Goal: Task Accomplishment & Management: Use online tool/utility

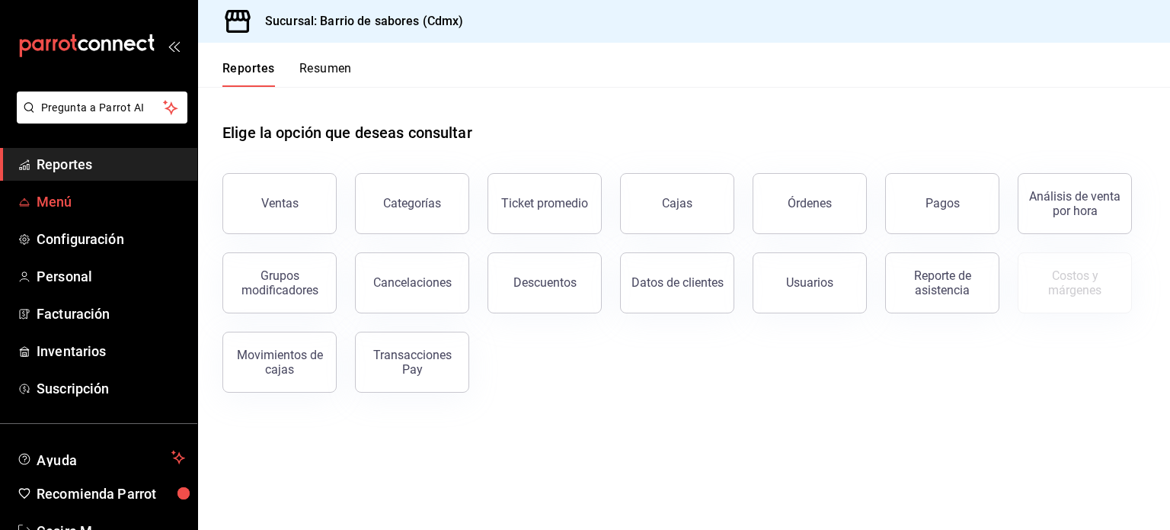
click at [69, 190] on link "Menú" at bounding box center [98, 201] width 197 height 33
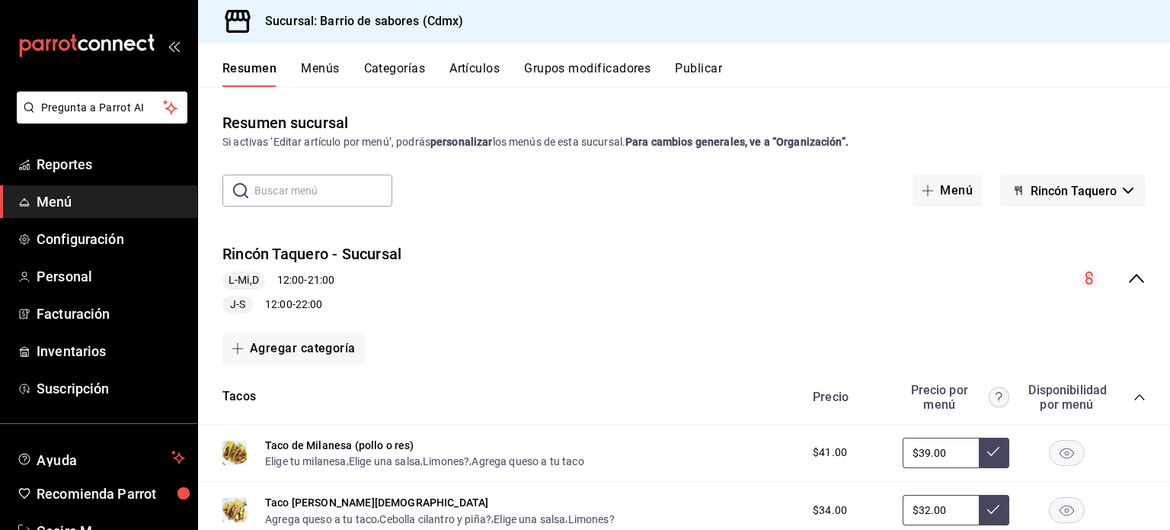
click at [1129, 280] on icon "collapse-menu-row" at bounding box center [1136, 278] width 15 height 9
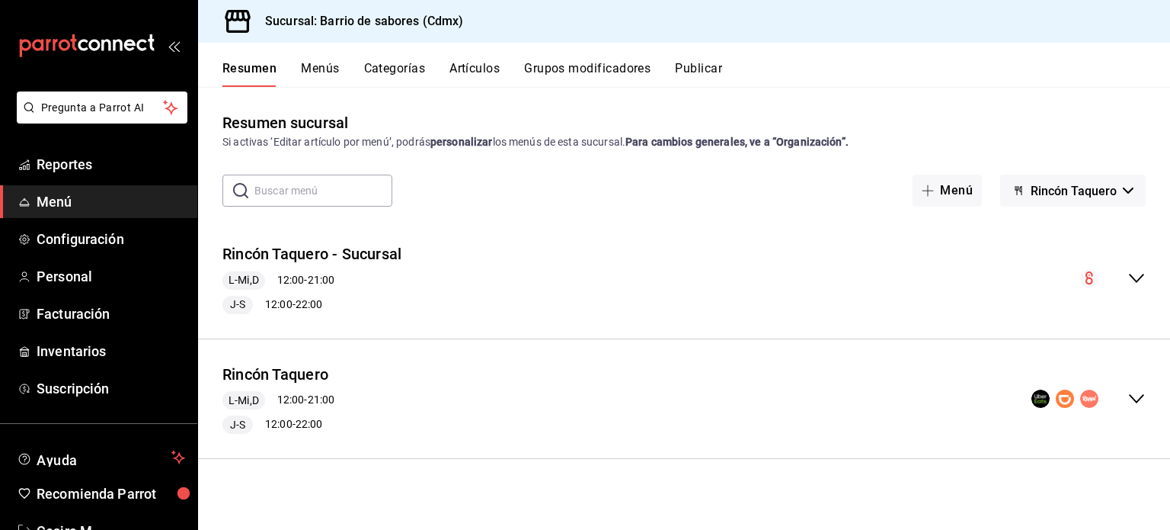
click at [1123, 389] on div "collapse-menu-row" at bounding box center [1089, 398] width 114 height 18
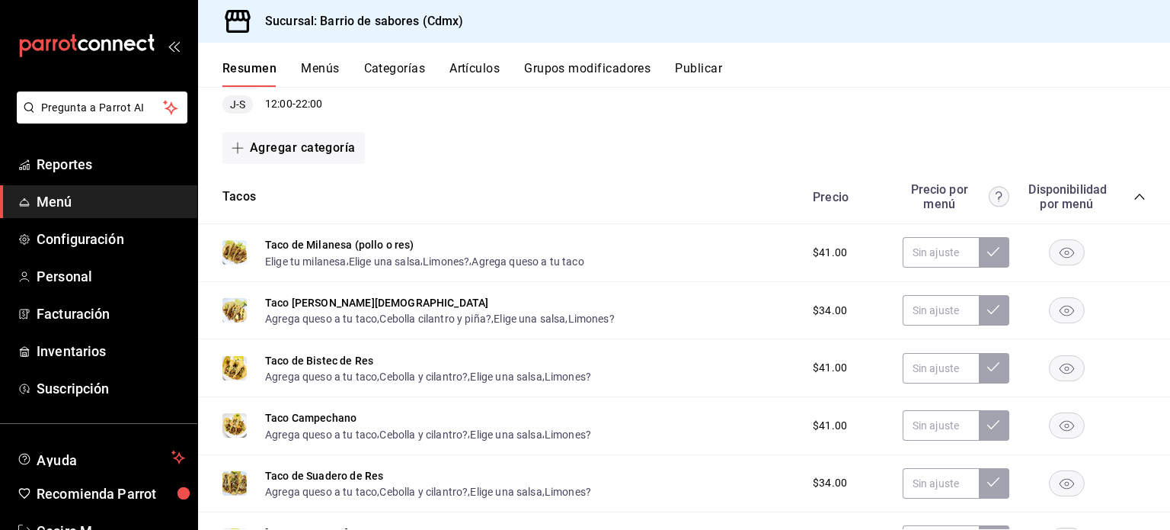
scroll to position [305, 0]
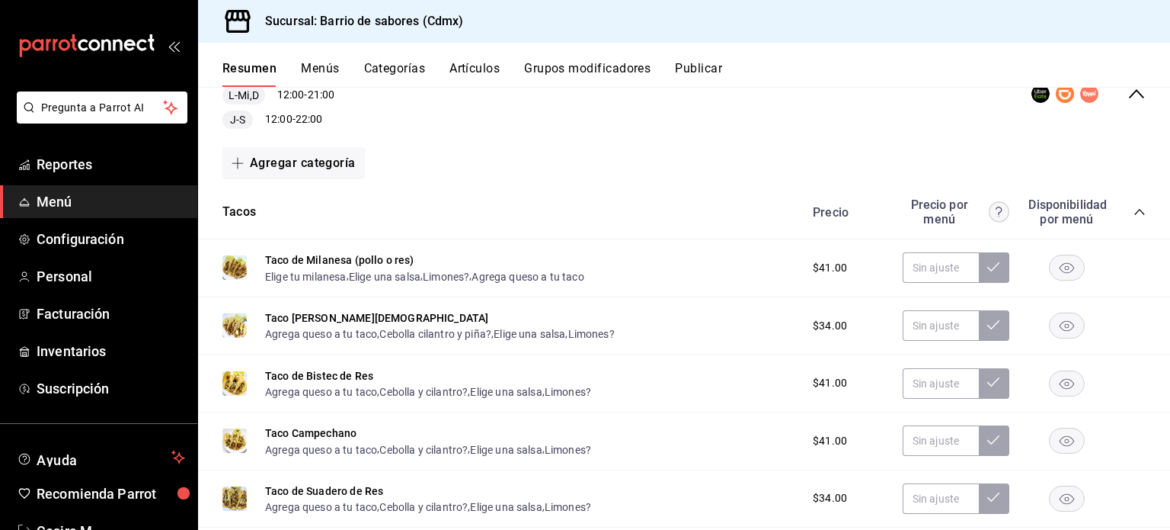
click at [1121, 220] on div "Precio Precio por menú Disponibilidad por menú" at bounding box center [972, 211] width 348 height 29
click at [1134, 215] on icon "collapse-category-row" at bounding box center [1140, 212] width 12 height 12
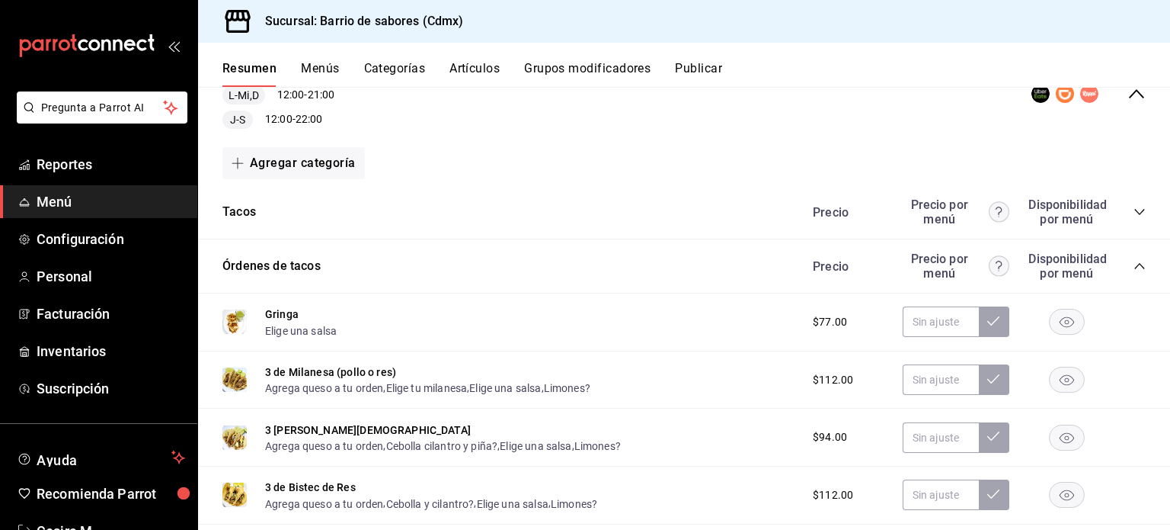
click at [1134, 267] on icon "collapse-category-row" at bounding box center [1140, 266] width 12 height 12
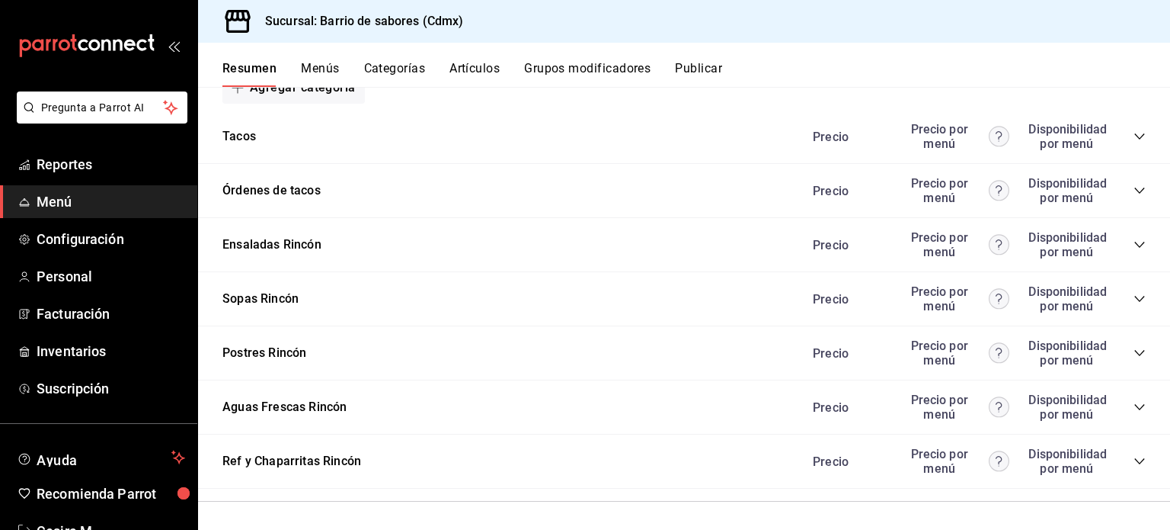
scroll to position [384, 0]
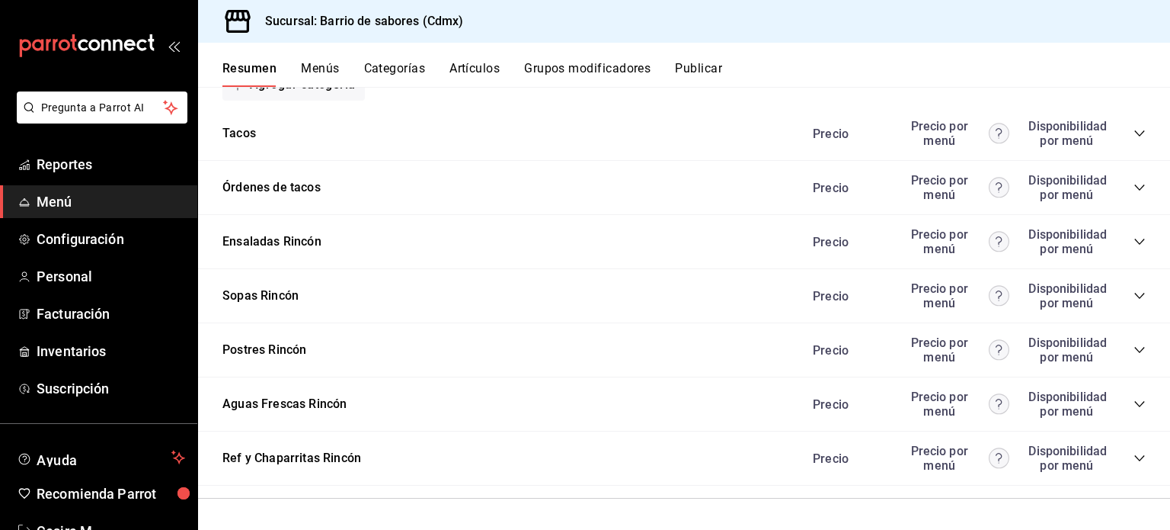
click at [1134, 237] on icon "collapse-category-row" at bounding box center [1140, 241] width 12 height 12
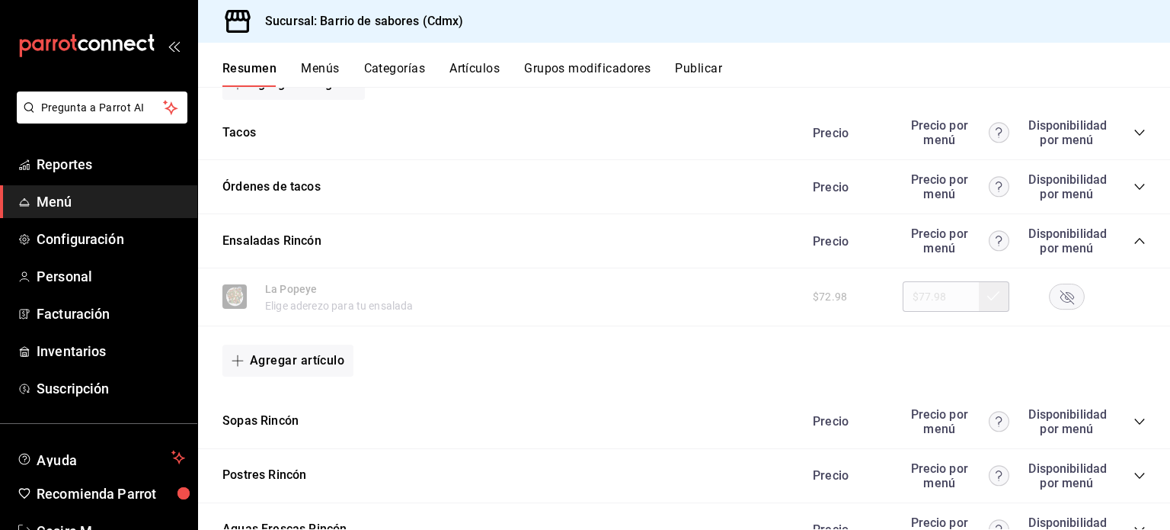
click at [1055, 296] on rect "button" at bounding box center [1067, 296] width 35 height 25
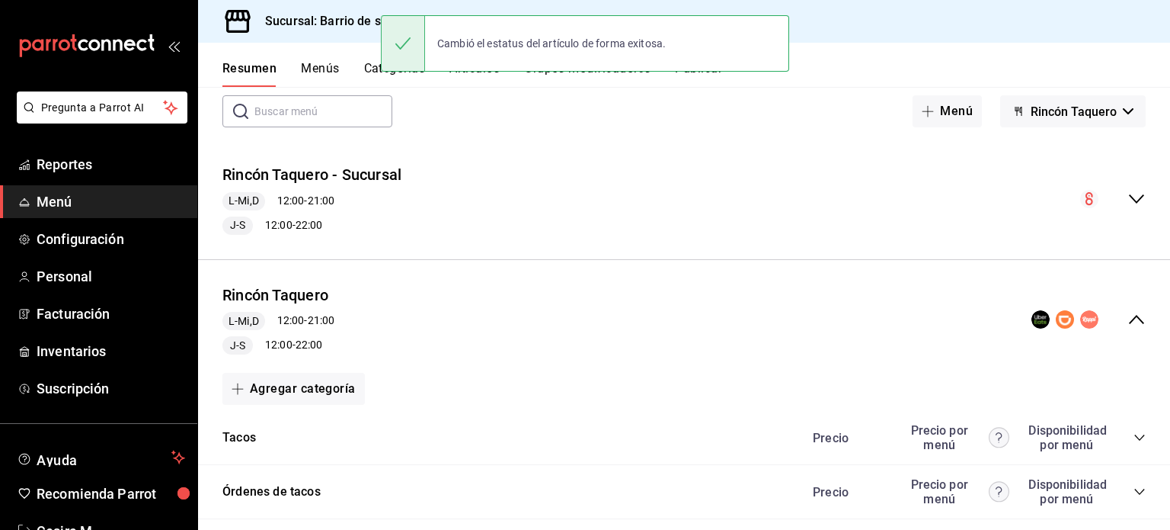
click at [1109, 115] on button "Rincón Taquero" at bounding box center [1073, 111] width 146 height 32
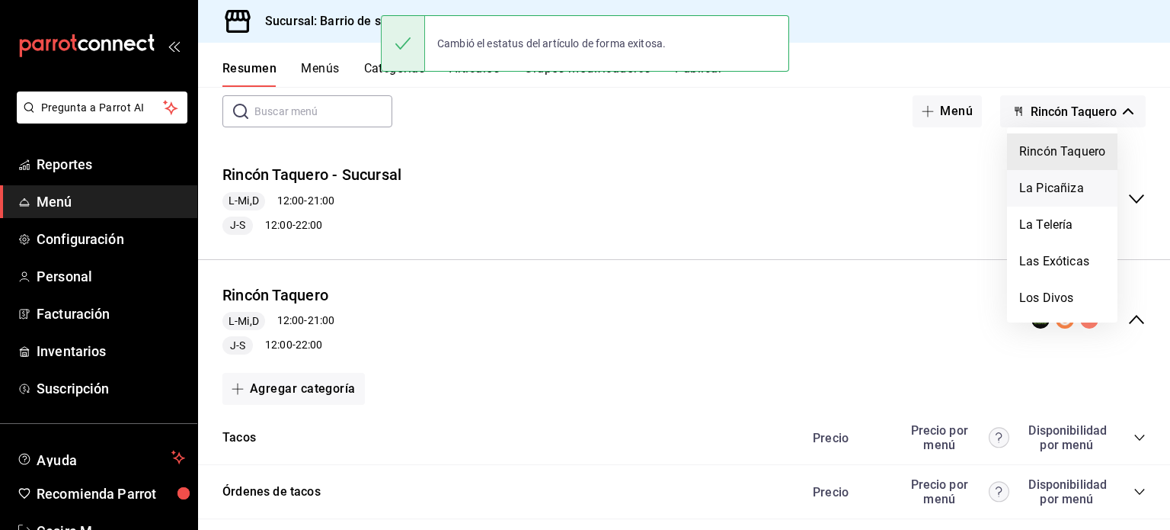
click at [1054, 194] on li "La Picañiza" at bounding box center [1062, 188] width 110 height 37
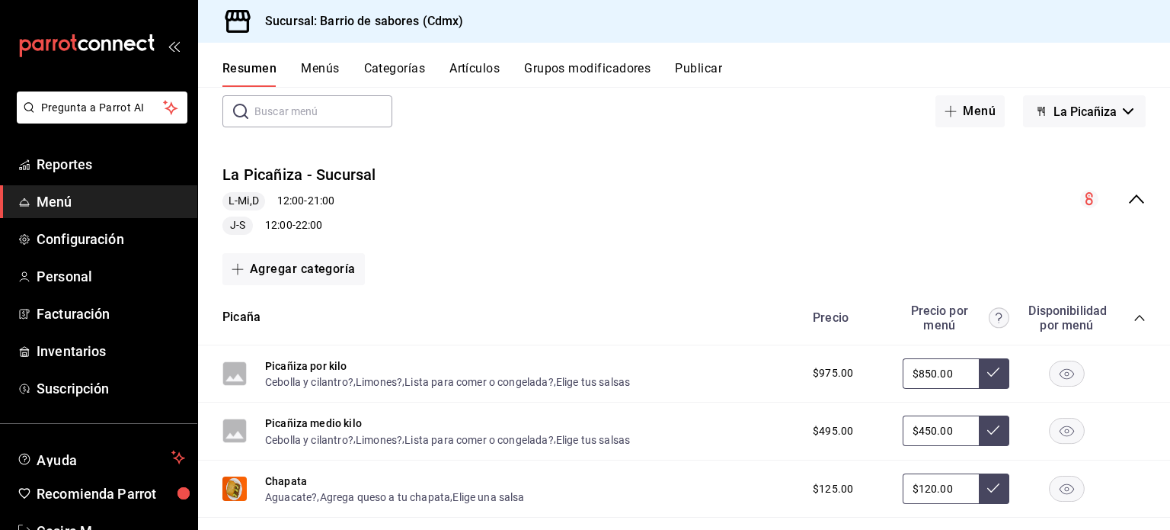
click at [1129, 201] on icon "collapse-menu-row" at bounding box center [1136, 198] width 15 height 9
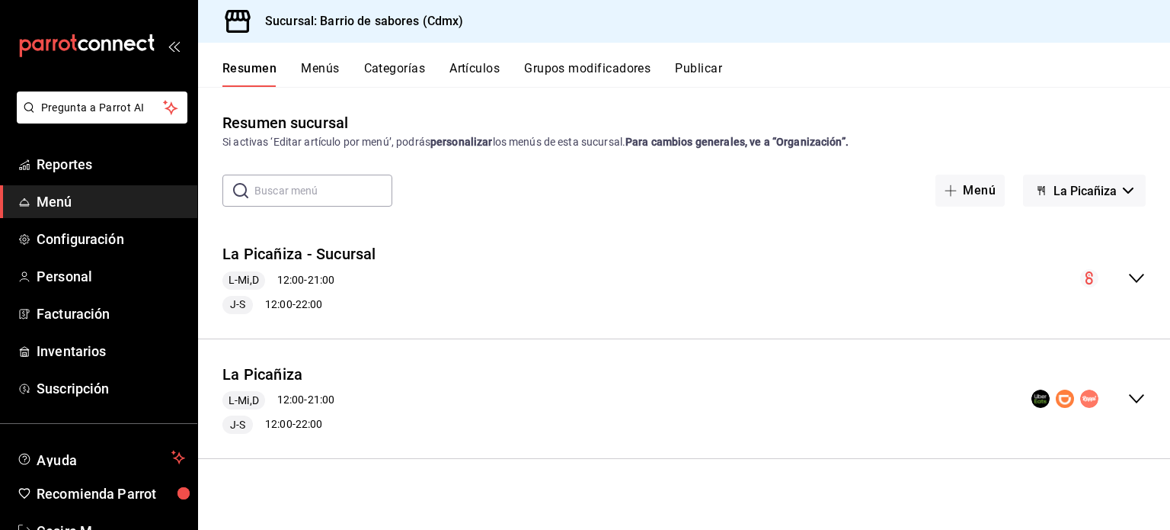
scroll to position [0, 0]
click at [1131, 386] on div "La Picañiza L-Mi,D 12:00 - 21:00 J-S 12:00 - 22:00" at bounding box center [684, 398] width 972 height 95
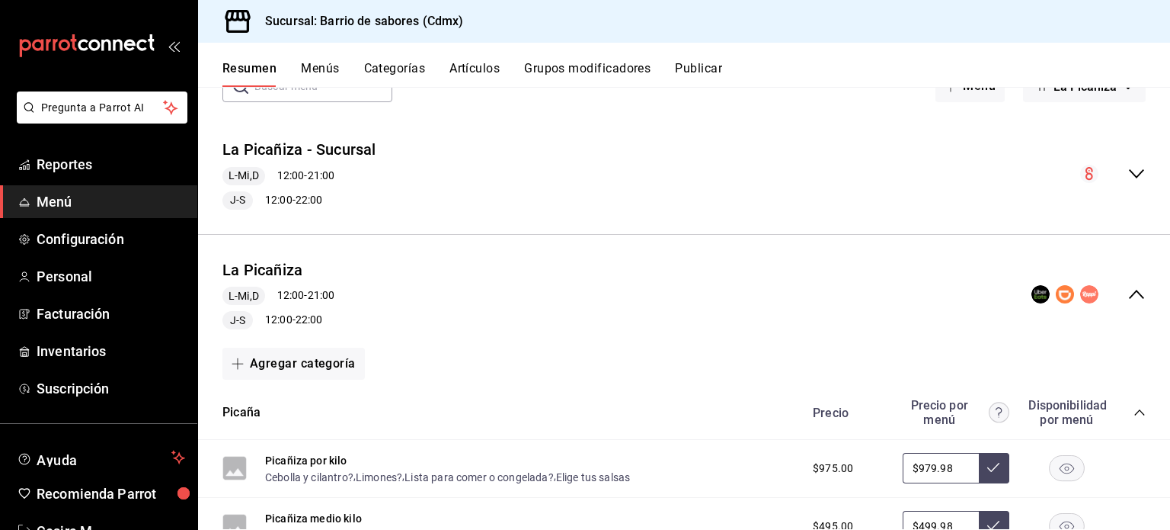
scroll to position [305, 0]
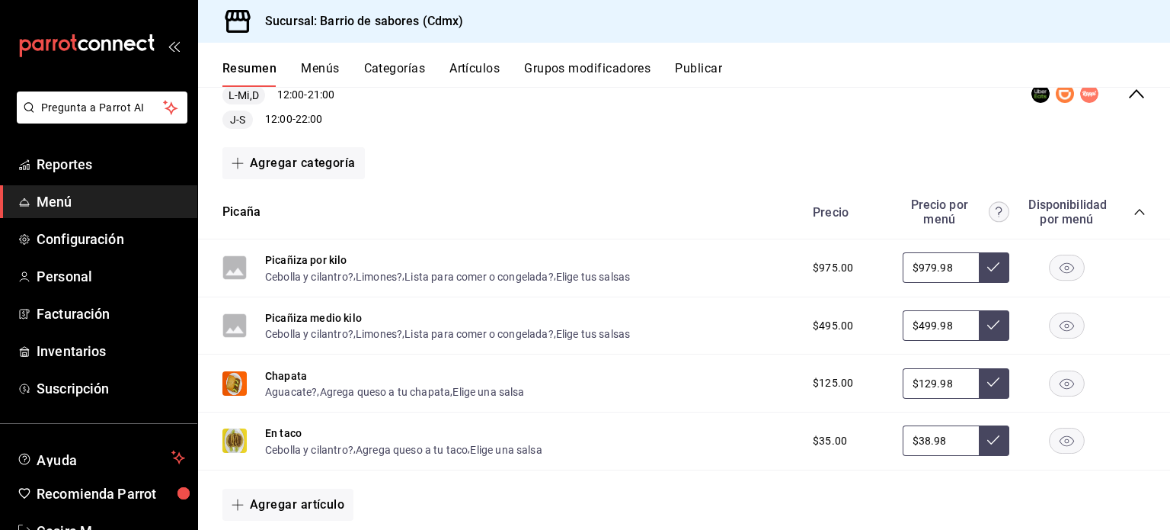
click at [1134, 216] on icon "collapse-category-row" at bounding box center [1140, 212] width 12 height 12
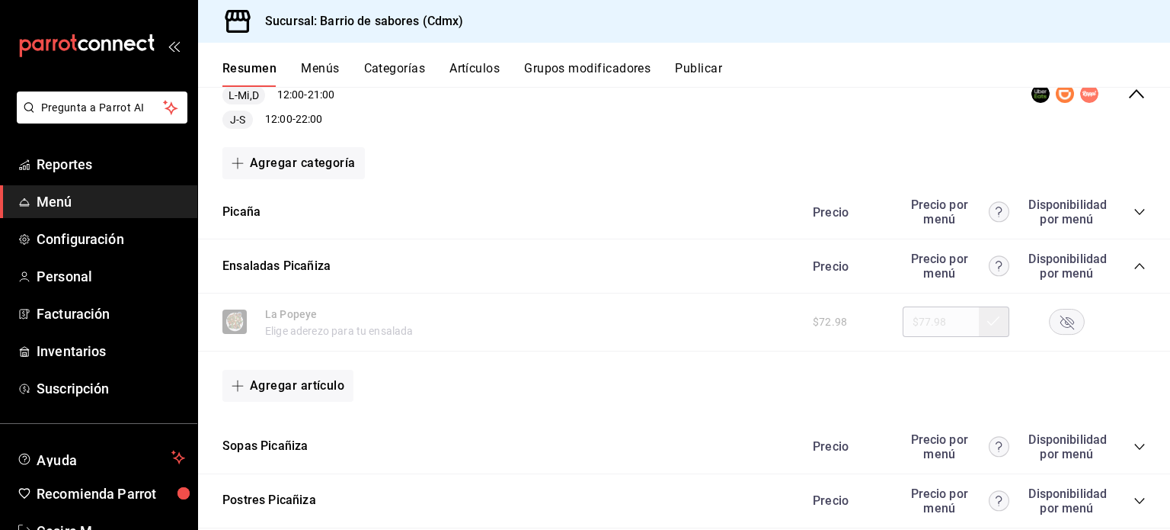
click at [1032, 318] on div at bounding box center [1067, 322] width 76 height 26
click at [1050, 318] on rect "button" at bounding box center [1067, 321] width 35 height 25
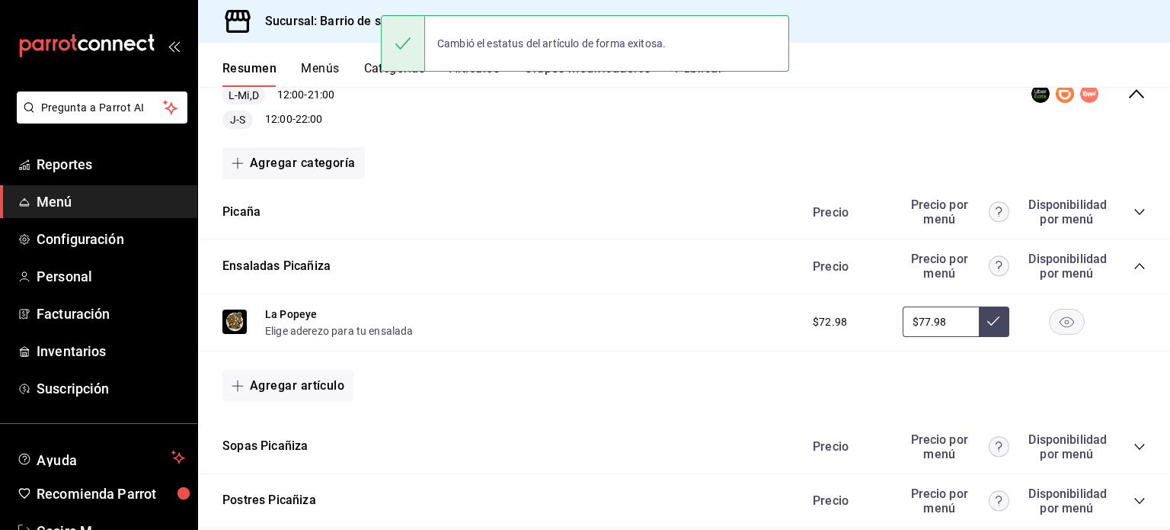
scroll to position [0, 0]
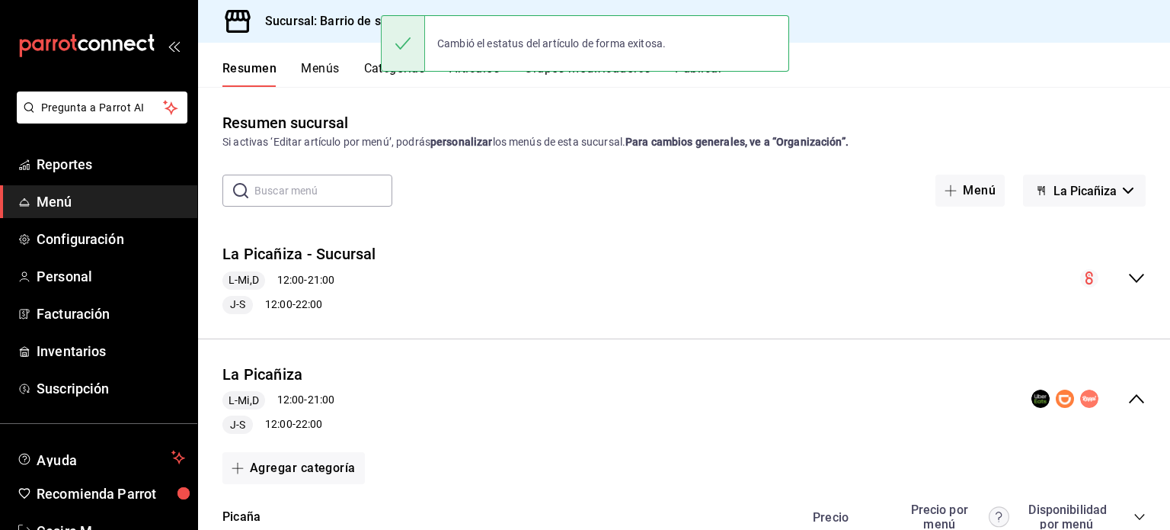
click at [1118, 197] on button "La Picañiza" at bounding box center [1084, 190] width 123 height 32
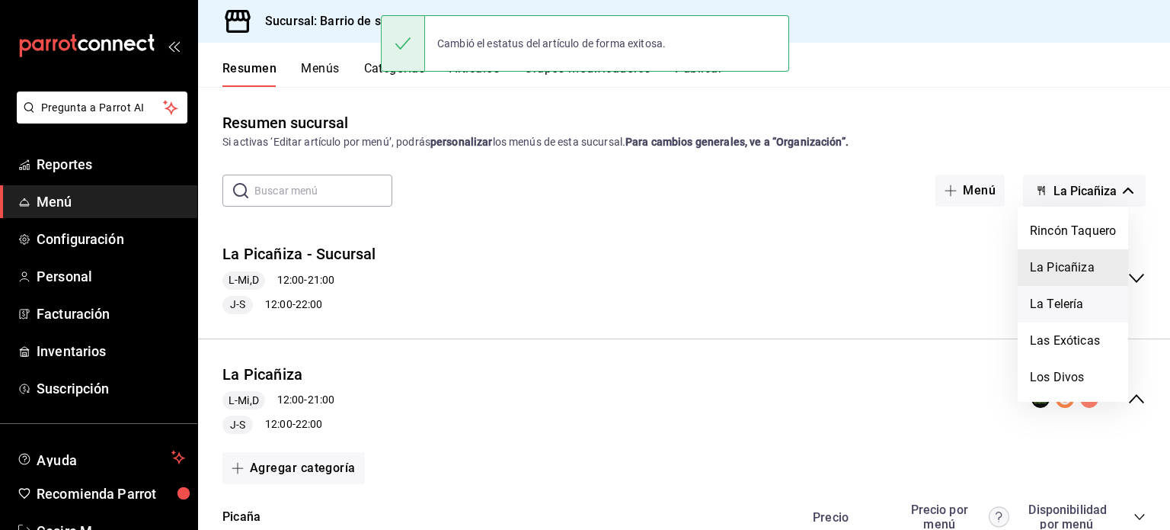
click at [1067, 302] on li "La Telería" at bounding box center [1073, 304] width 110 height 37
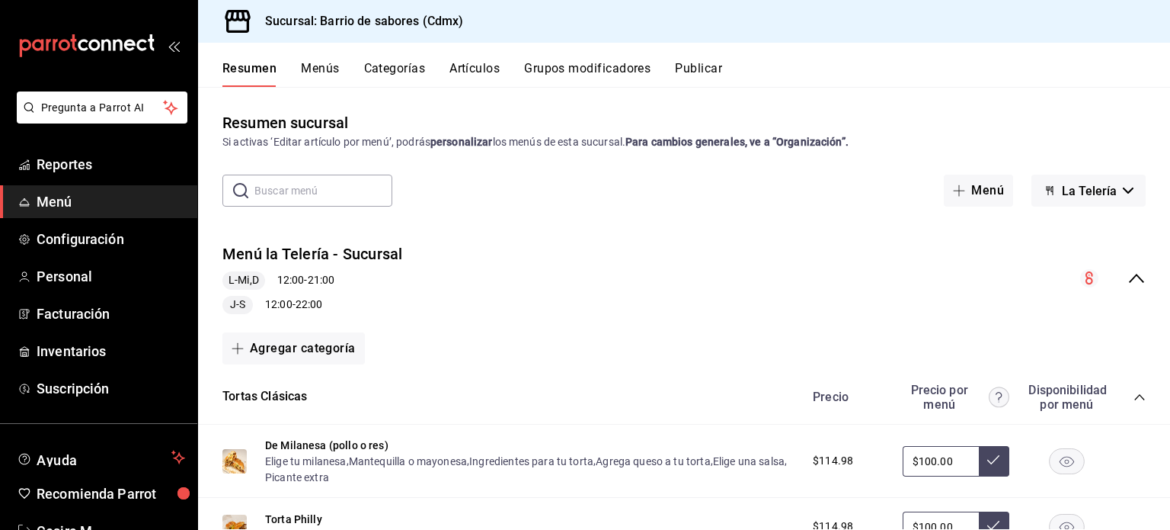
click at [1128, 274] on icon "collapse-menu-row" at bounding box center [1137, 278] width 18 height 18
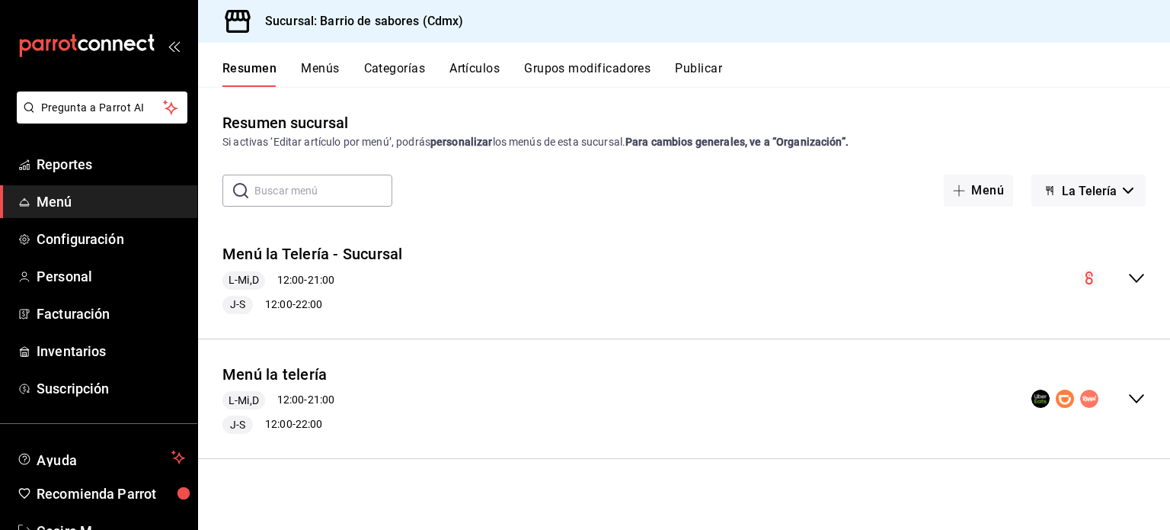
click at [1120, 398] on div "collapse-menu-row" at bounding box center [1089, 398] width 114 height 18
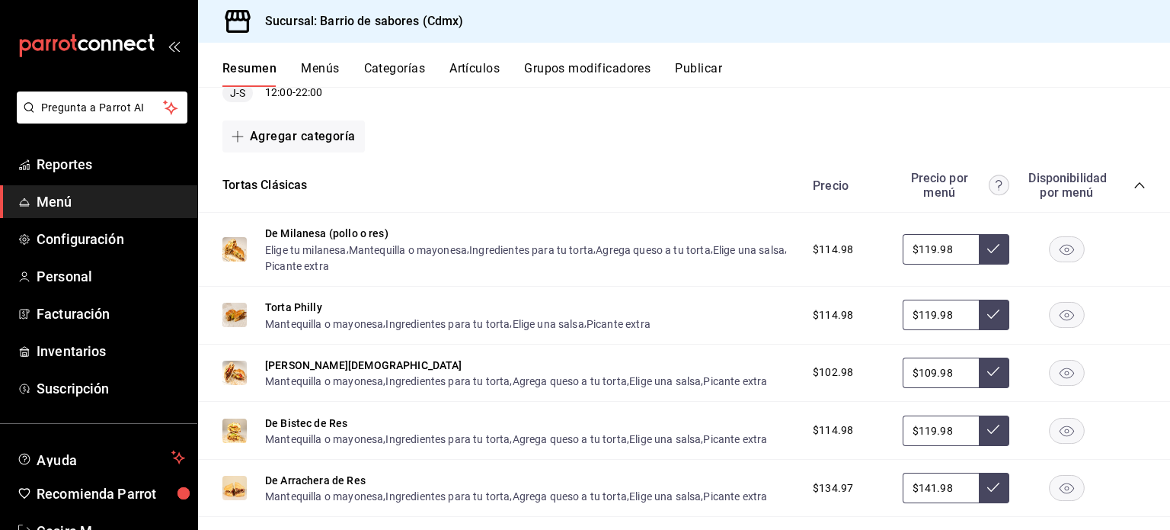
scroll to position [305, 0]
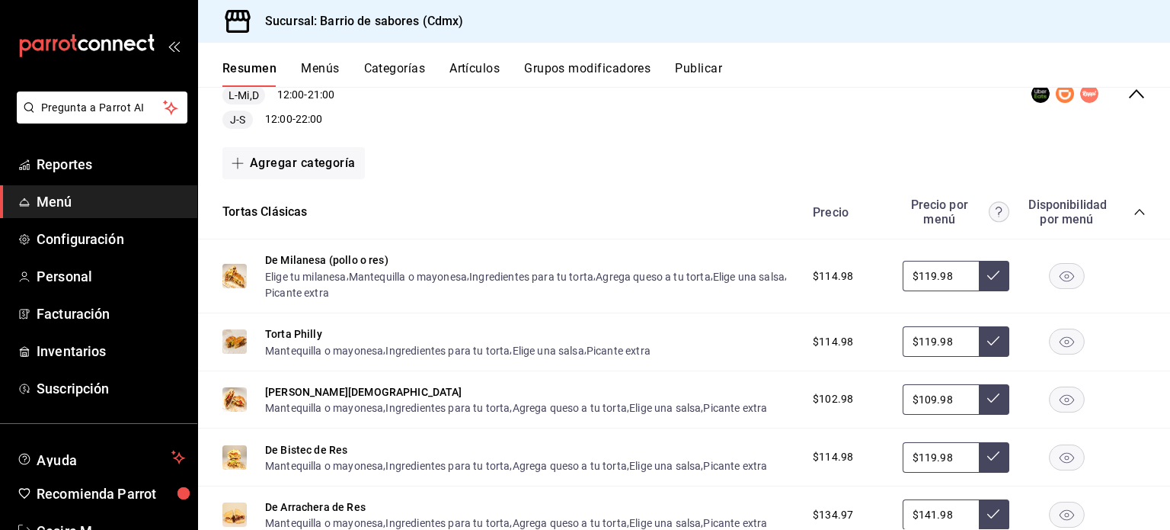
click at [1134, 209] on icon "collapse-category-row" at bounding box center [1140, 212] width 12 height 12
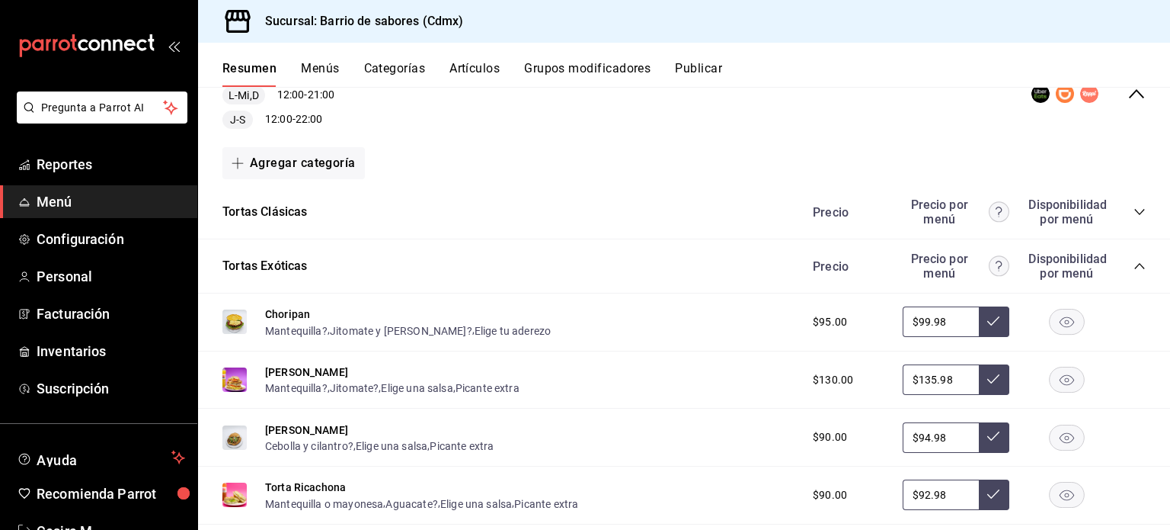
click at [1121, 250] on div "Tortas Exóticas Precio Precio por menú Disponibilidad por menú" at bounding box center [684, 266] width 972 height 54
click at [1134, 261] on icon "collapse-category-row" at bounding box center [1140, 266] width 12 height 12
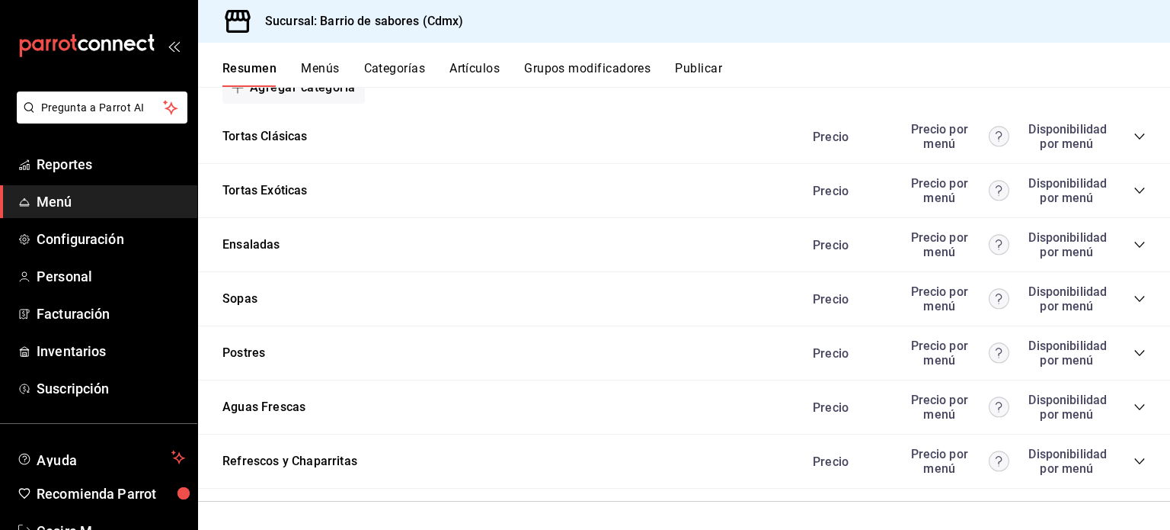
scroll to position [384, 0]
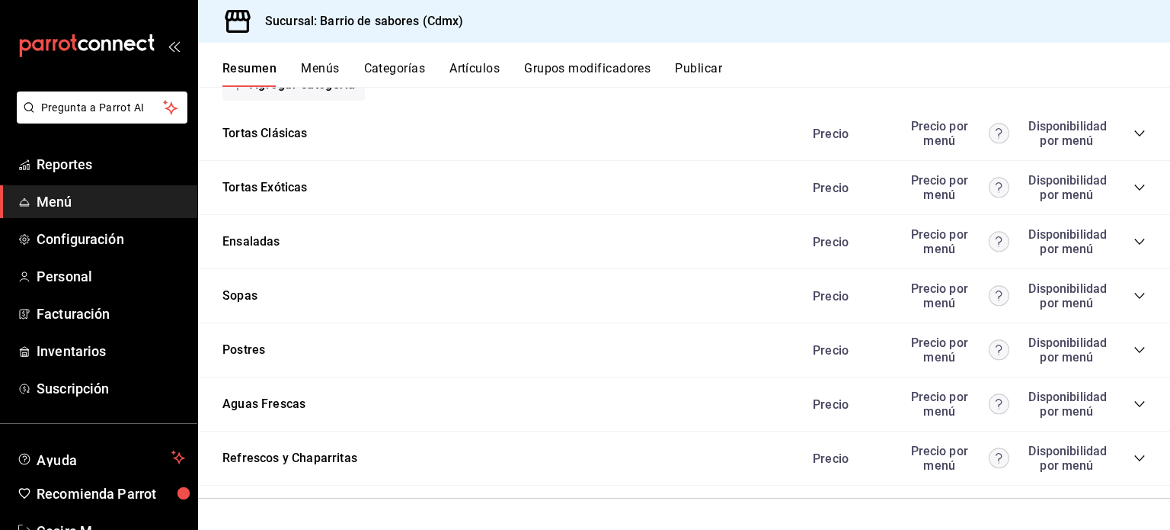
click at [1122, 243] on div "Precio Precio por menú Disponibilidad por menú" at bounding box center [972, 241] width 348 height 29
click at [1134, 242] on icon "collapse-category-row" at bounding box center [1140, 241] width 12 height 12
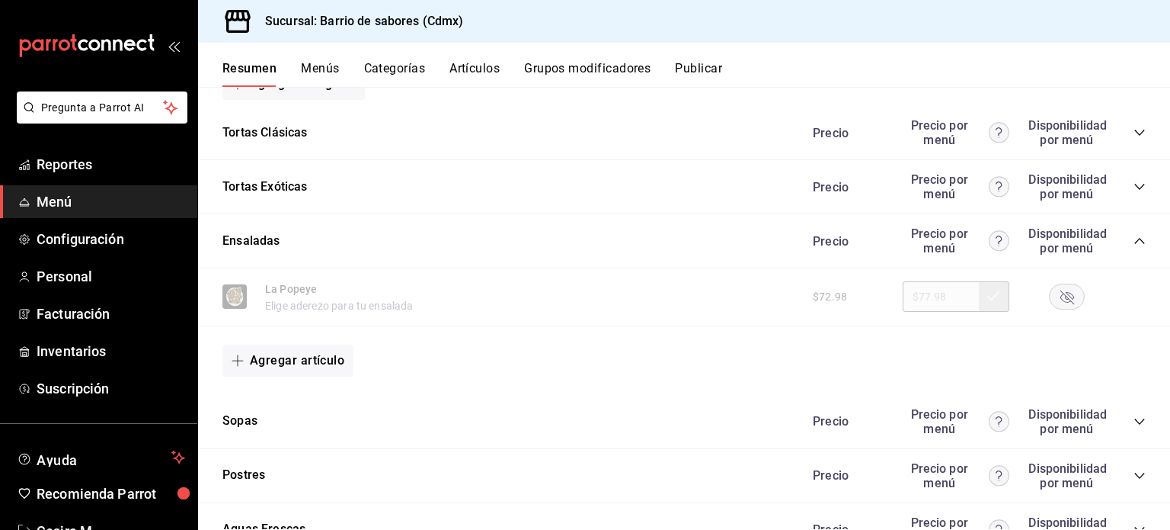
click at [1061, 295] on icon "button" at bounding box center [1068, 297] width 14 height 14
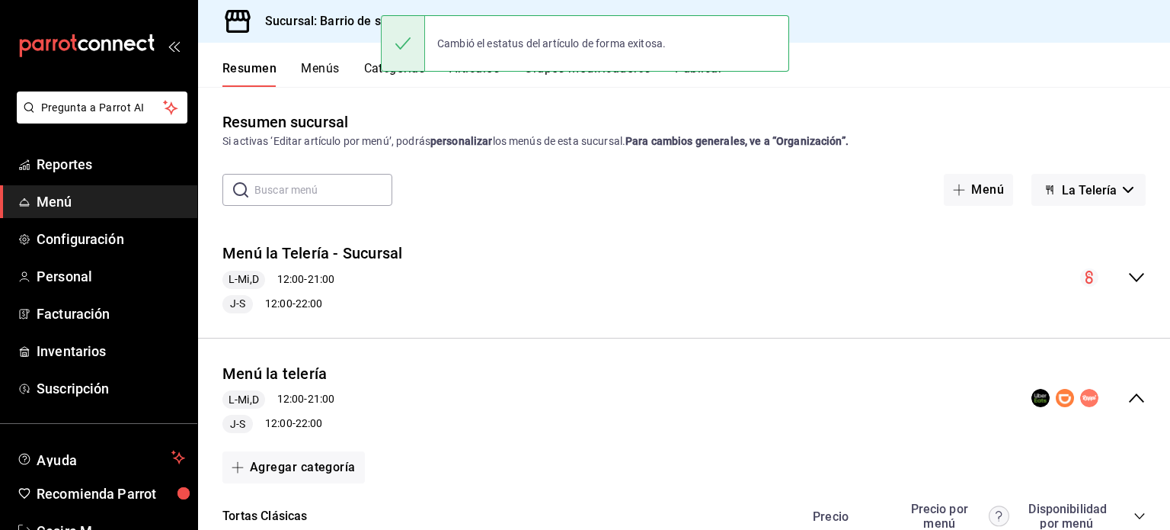
scroll to position [0, 0]
click at [1116, 181] on button "La Telería" at bounding box center [1089, 190] width 114 height 32
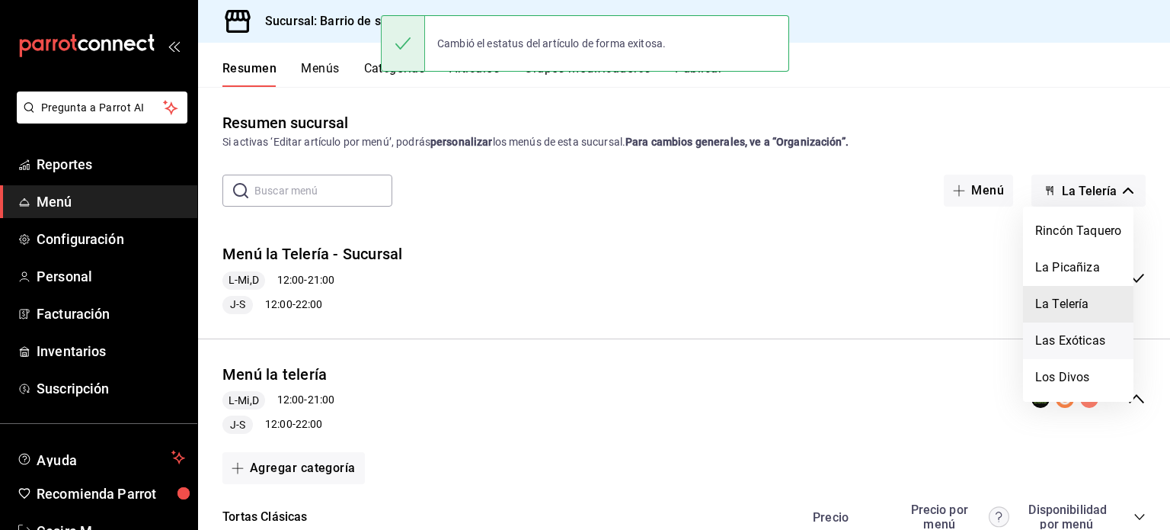
click at [1064, 350] on li "Las Exóticas" at bounding box center [1078, 340] width 110 height 37
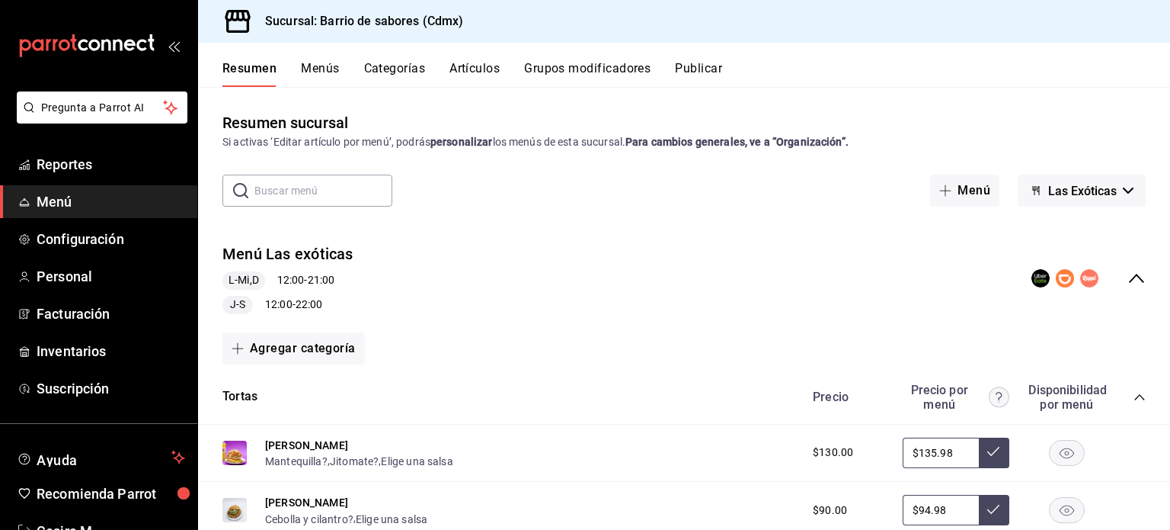
click at [1134, 400] on div "[PERSON_NAME] por menú Disponibilidad por menú" at bounding box center [684, 397] width 972 height 54
click at [1134, 398] on icon "collapse-category-row" at bounding box center [1139, 397] width 10 height 6
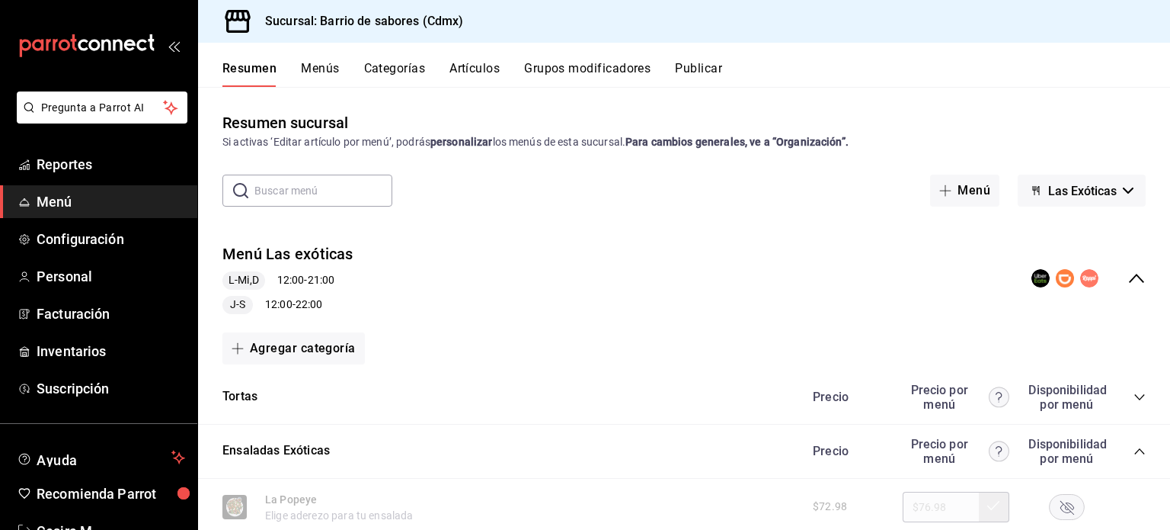
scroll to position [229, 0]
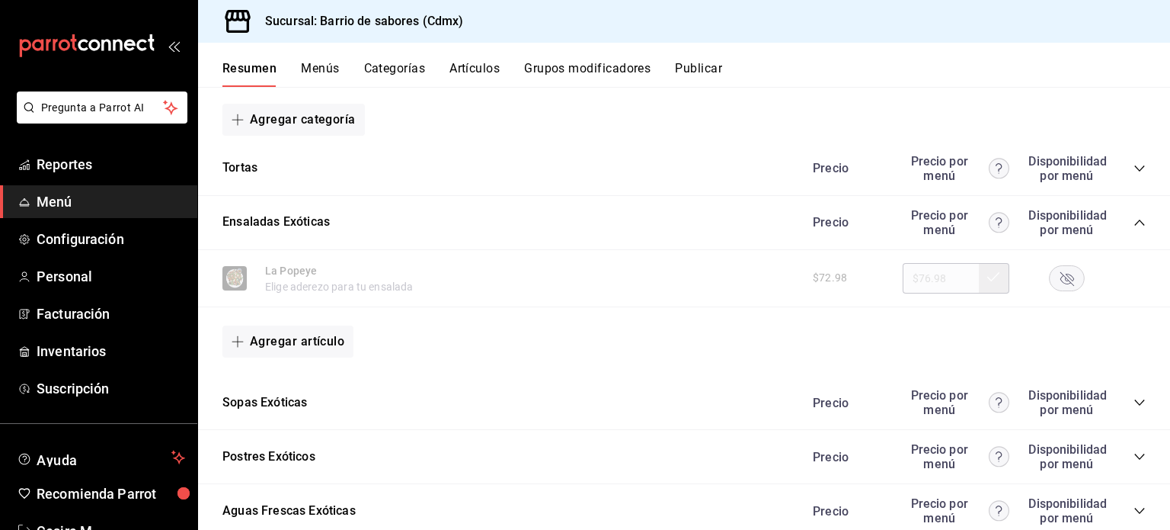
click at [1058, 290] on rect "button" at bounding box center [1067, 277] width 35 height 25
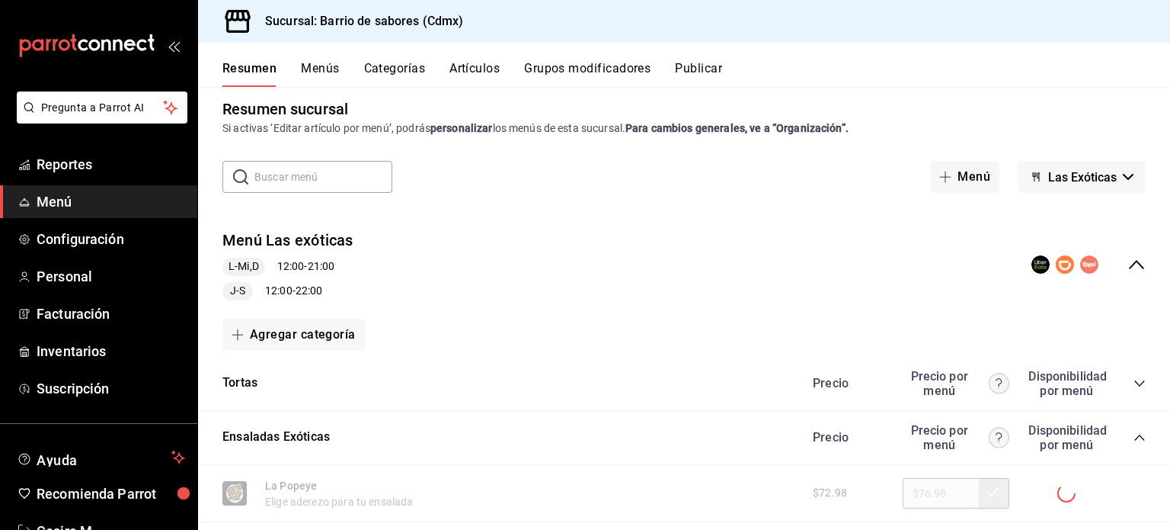
scroll to position [0, 0]
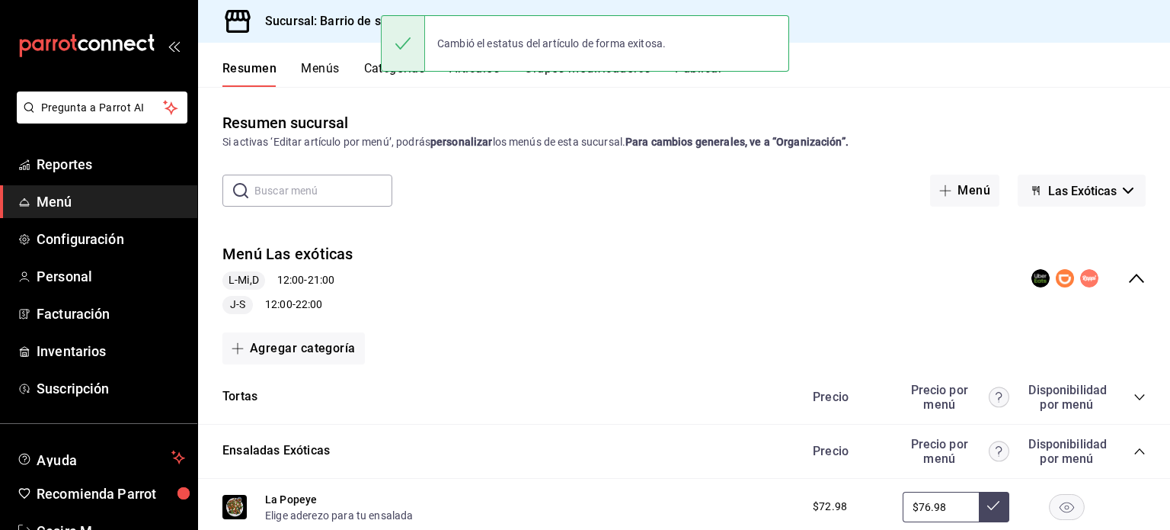
click at [1103, 188] on span "Las Exóticas" at bounding box center [1082, 191] width 69 height 14
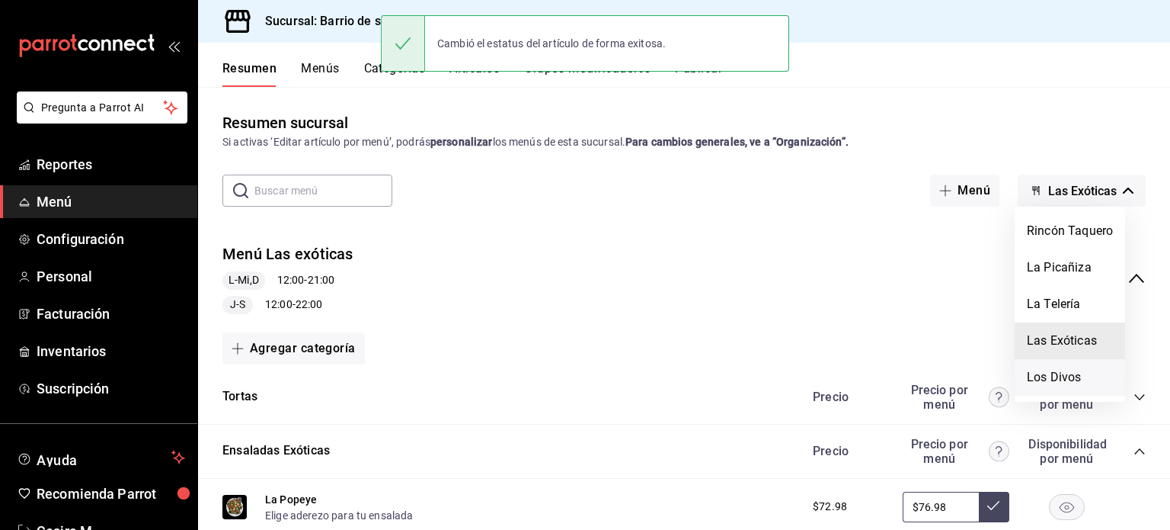
click at [1064, 372] on li "Los Divos" at bounding box center [1070, 377] width 110 height 37
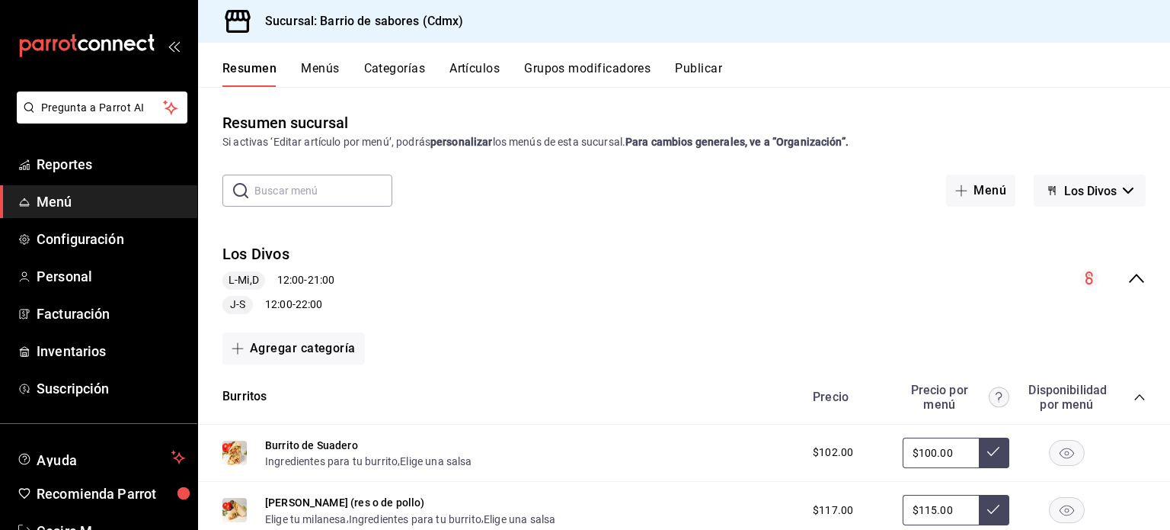
click at [1129, 277] on icon "collapse-menu-row" at bounding box center [1136, 278] width 15 height 9
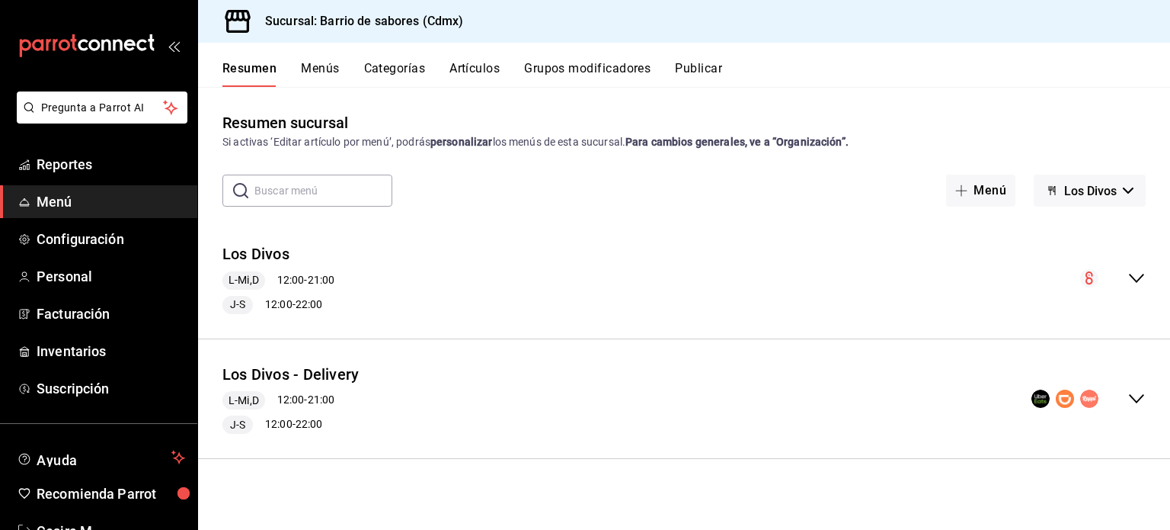
click at [1133, 394] on icon "collapse-menu-row" at bounding box center [1137, 398] width 18 height 18
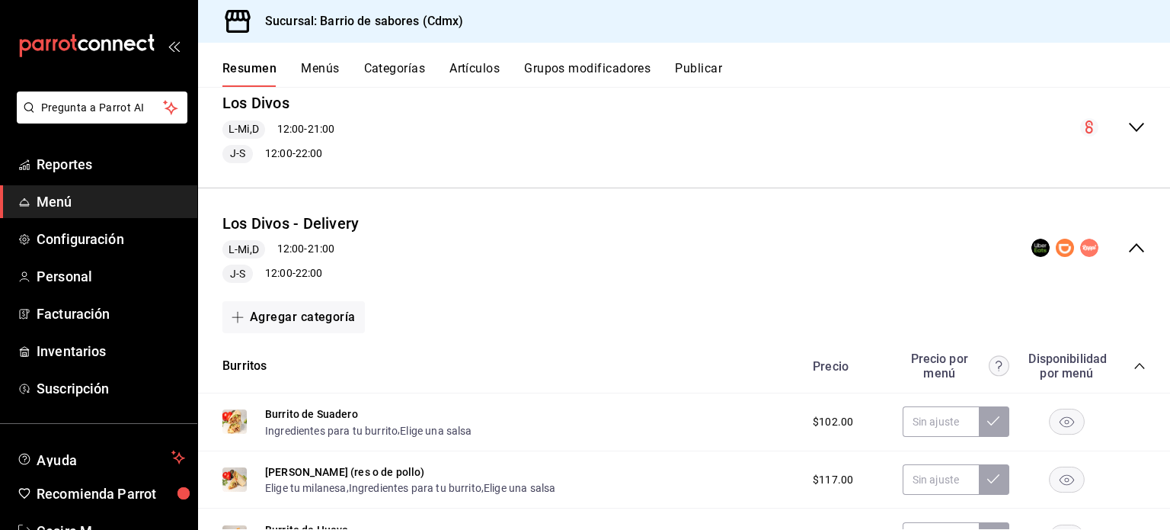
scroll to position [152, 0]
click at [1128, 371] on div "Precio Precio por menú Disponibilidad por menú" at bounding box center [972, 364] width 348 height 29
click at [1134, 360] on icon "collapse-category-row" at bounding box center [1140, 364] width 12 height 12
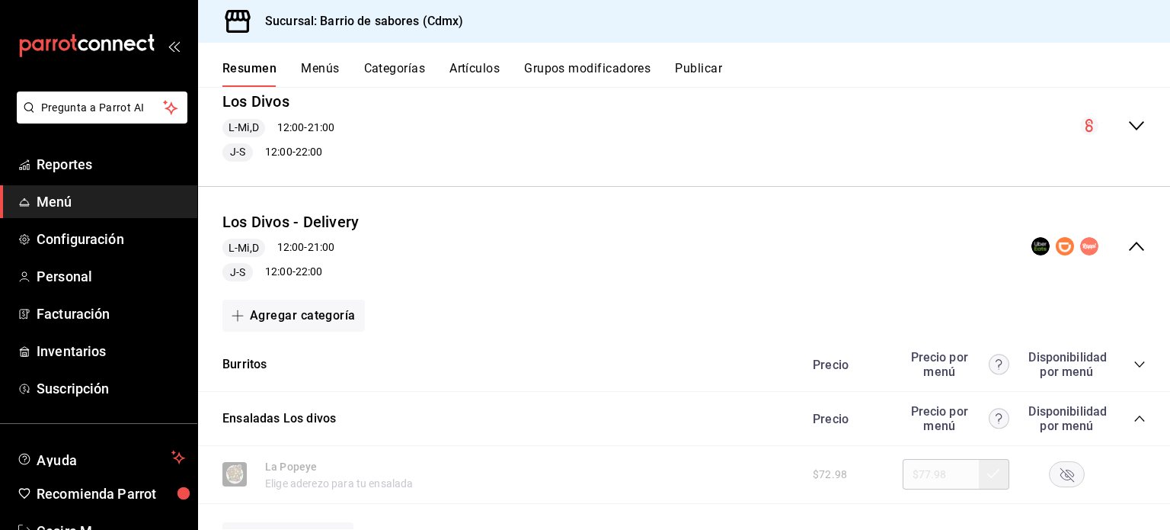
click at [1061, 477] on icon "button" at bounding box center [1068, 475] width 14 height 14
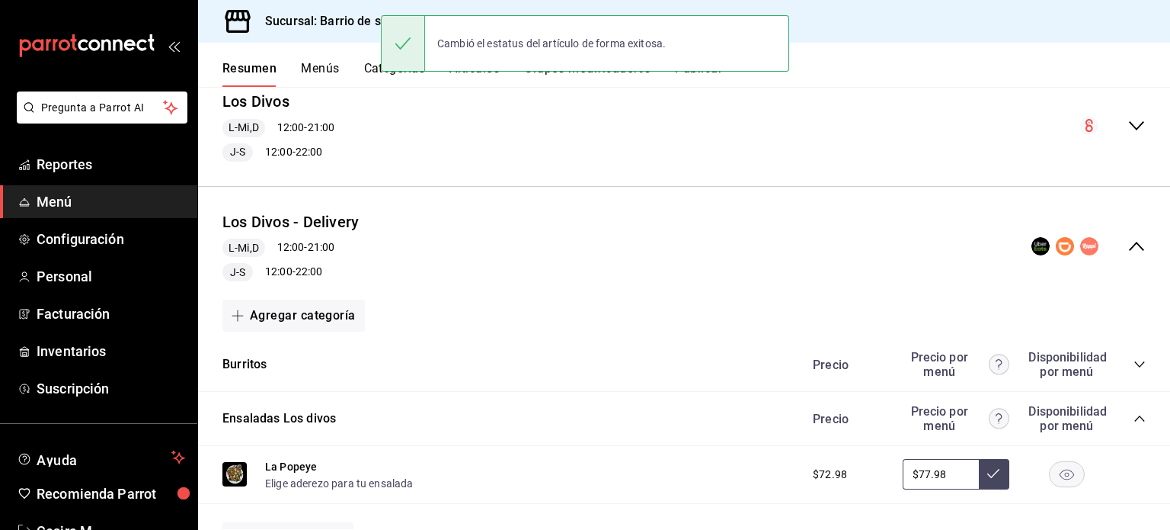
click at [701, 81] on button "Publicar" at bounding box center [698, 74] width 47 height 26
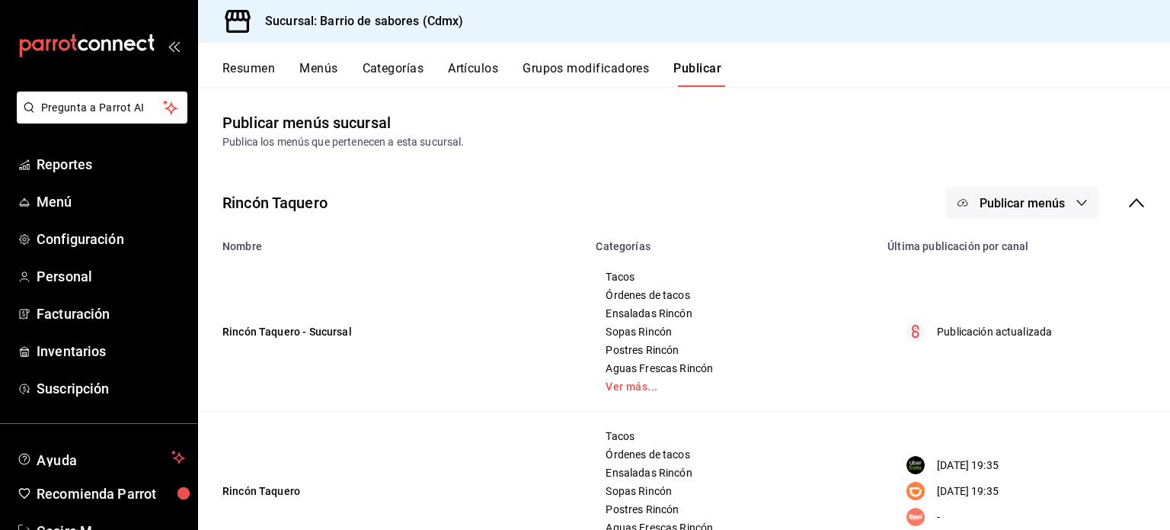
click at [1036, 197] on span "Publicar menús" at bounding box center [1022, 203] width 85 height 14
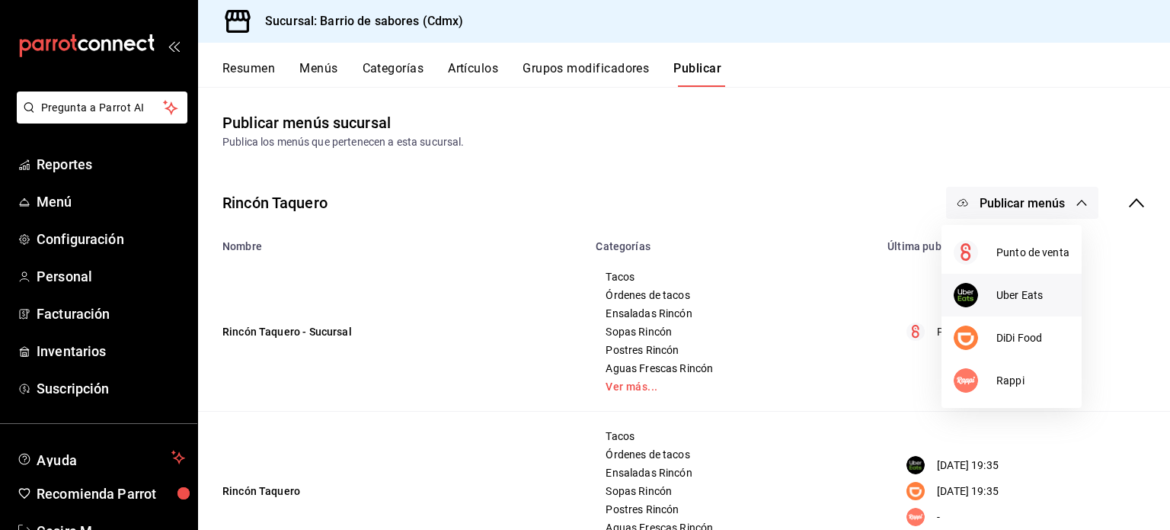
click at [1008, 307] on li "Uber Eats" at bounding box center [1012, 295] width 140 height 43
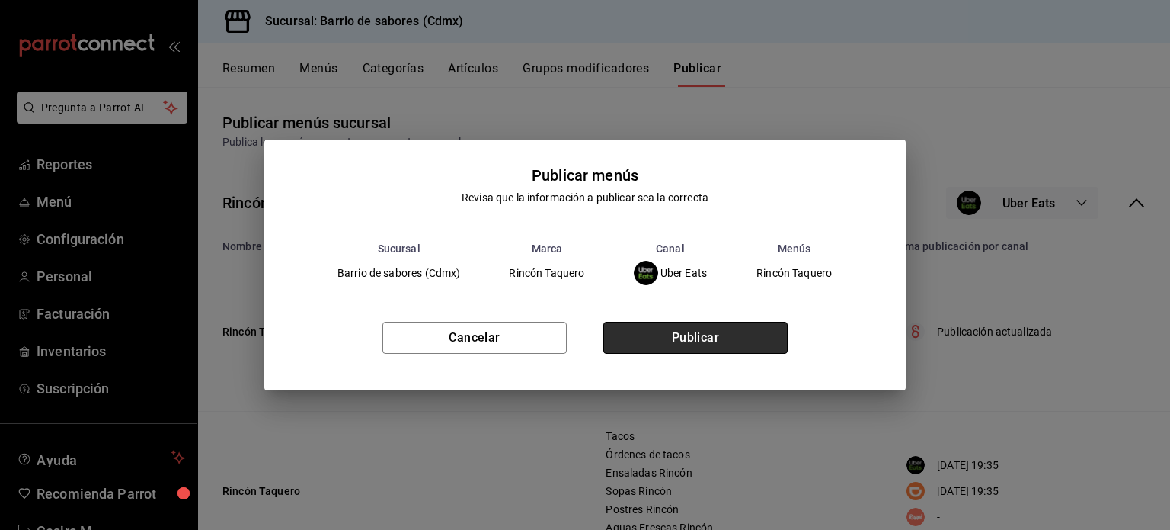
click at [651, 346] on button "Publicar" at bounding box center [695, 338] width 184 height 32
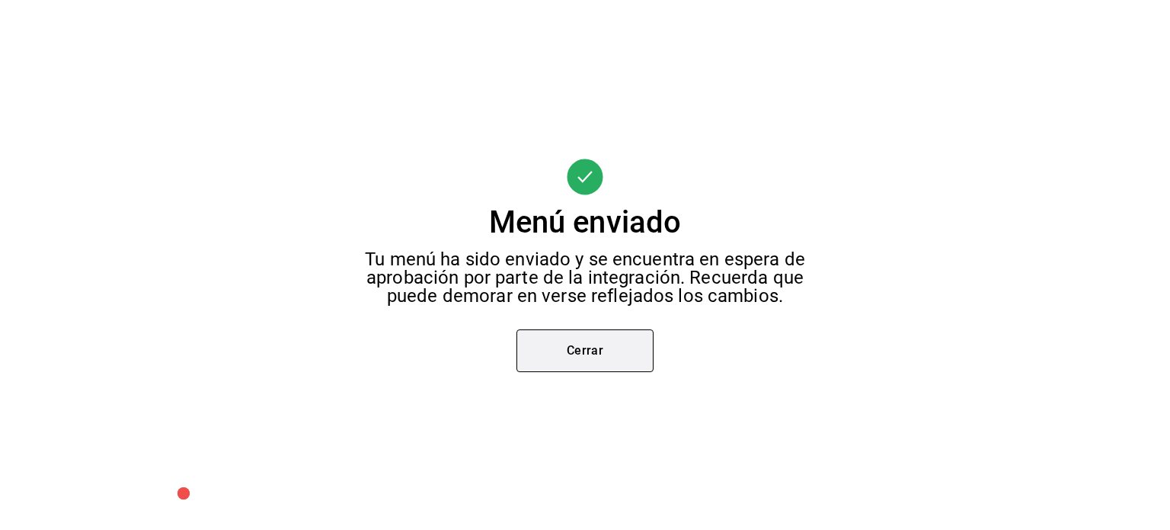
click at [564, 354] on button "Cerrar" at bounding box center [585, 350] width 137 height 43
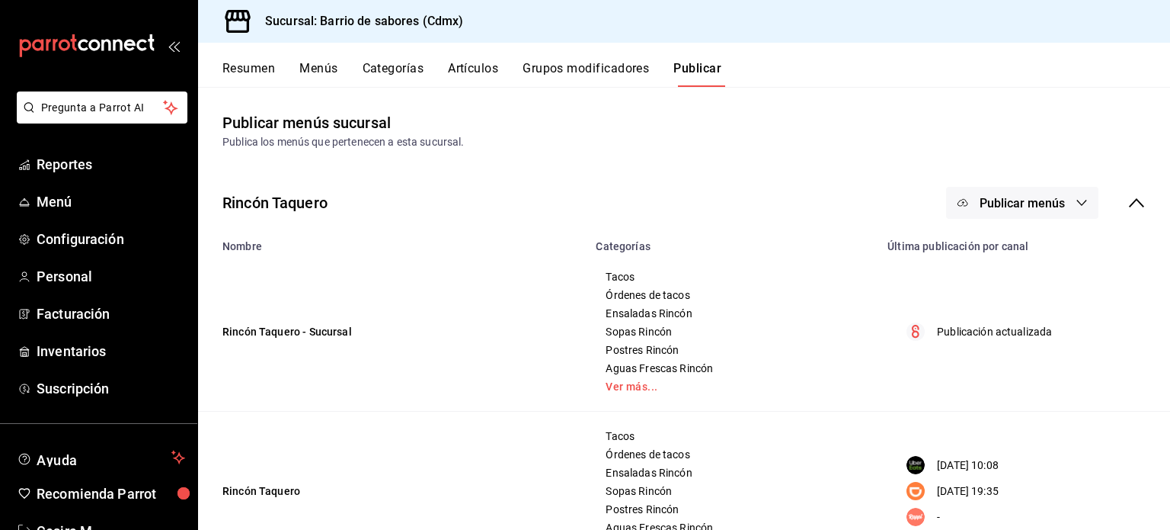
click at [1069, 213] on button "Publicar menús" at bounding box center [1022, 203] width 152 height 32
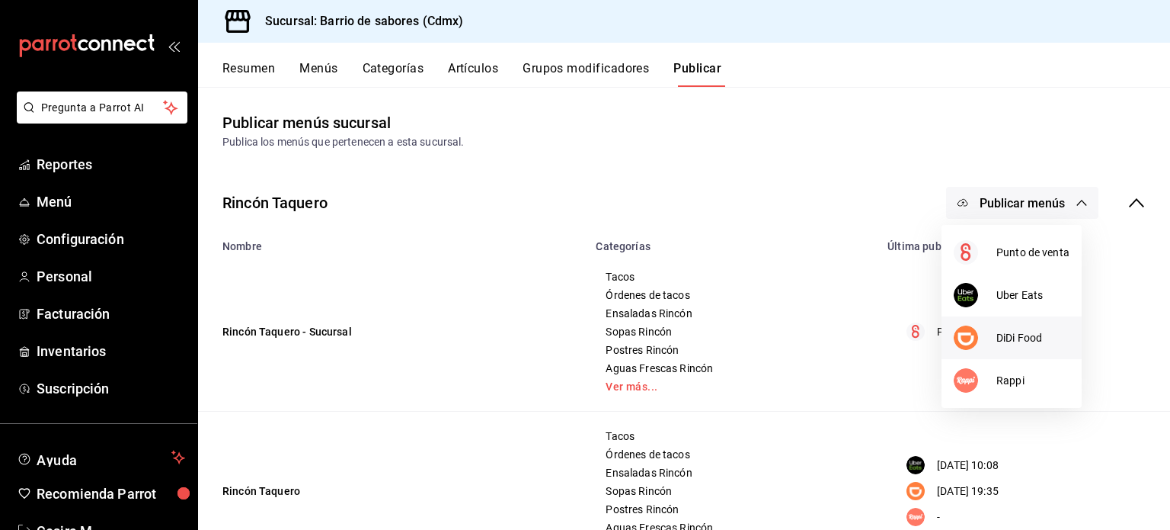
click at [1010, 334] on span "DiDi Food" at bounding box center [1033, 338] width 73 height 16
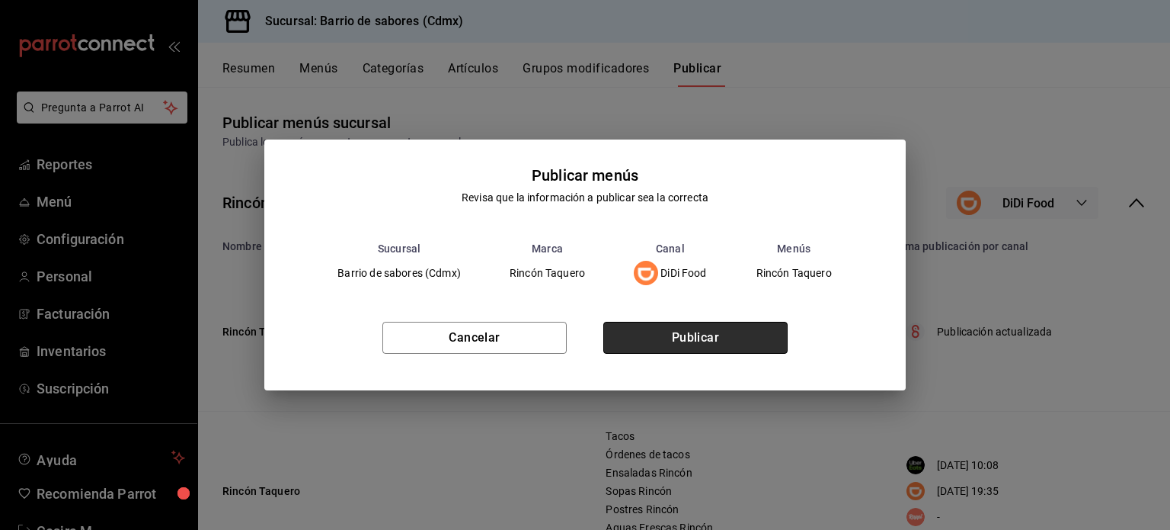
click at [743, 347] on button "Publicar" at bounding box center [695, 338] width 184 height 32
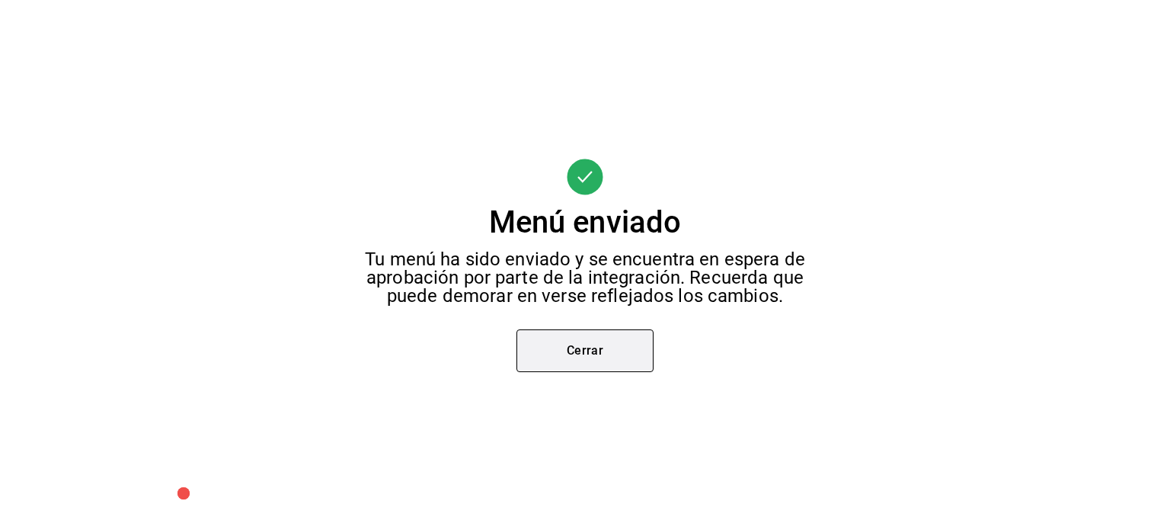
click at [605, 366] on button "Cerrar" at bounding box center [585, 350] width 137 height 43
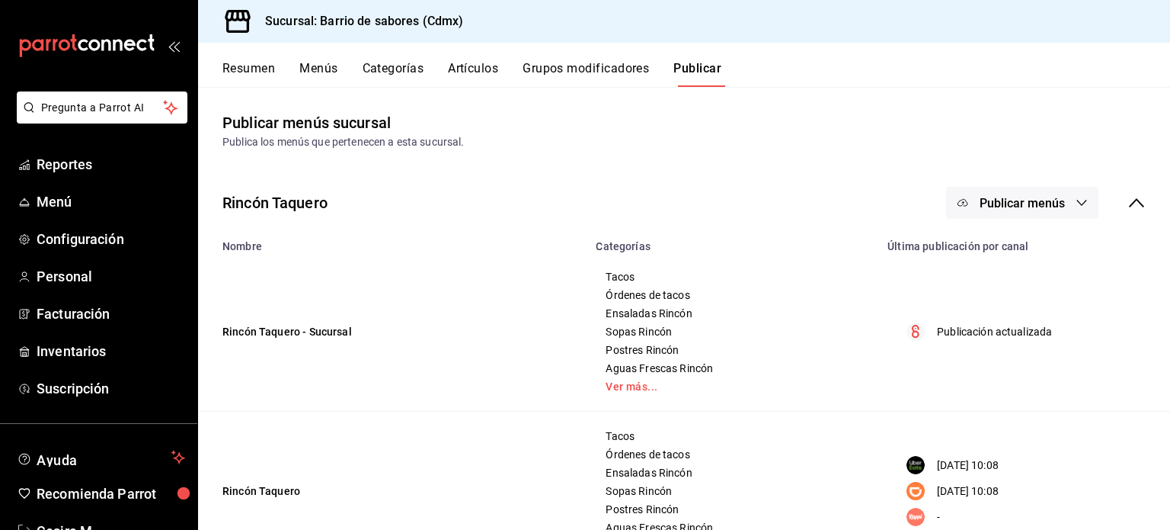
click at [1125, 217] on div "Publicar menús" at bounding box center [1046, 203] width 200 height 32
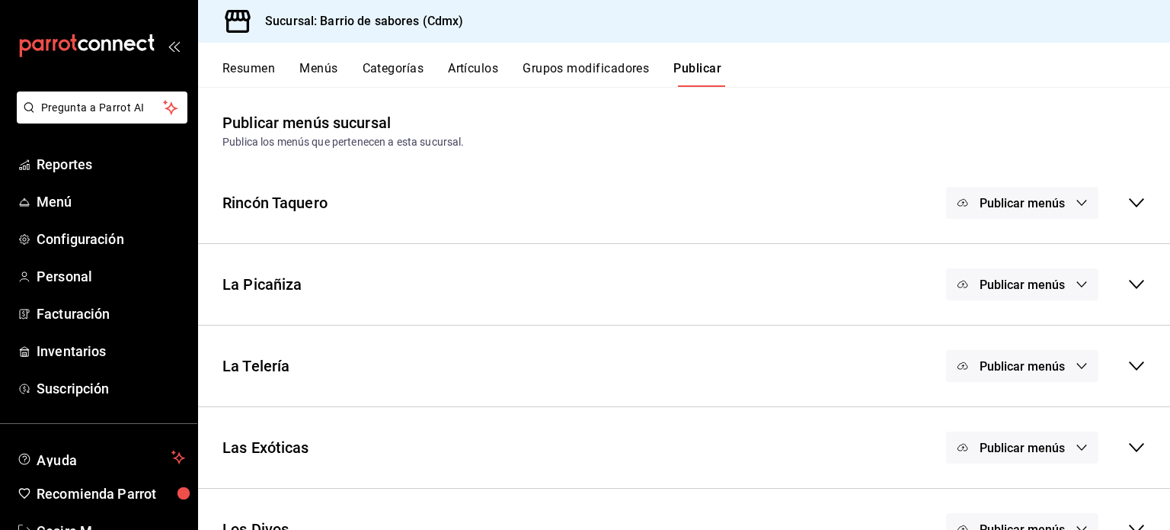
click at [1089, 284] on div "Publicar menús" at bounding box center [1046, 284] width 200 height 32
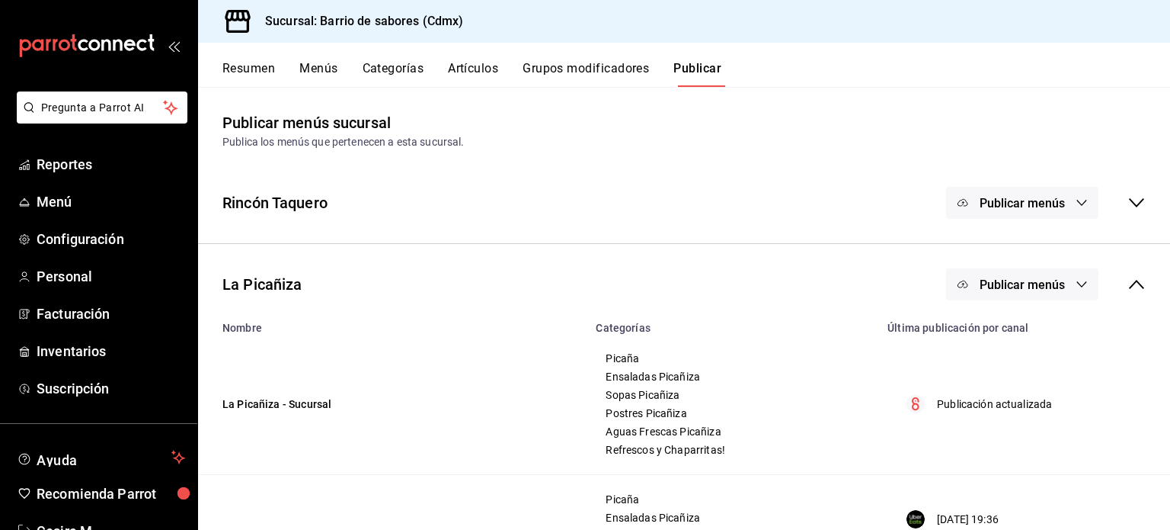
click at [1021, 292] on button "Publicar menús" at bounding box center [1022, 284] width 152 height 32
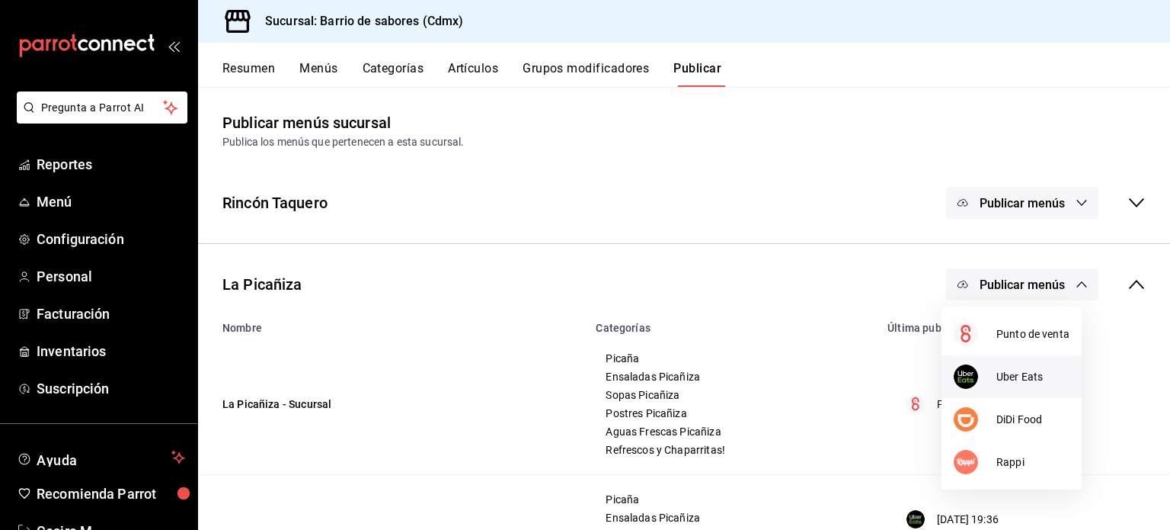
click at [1010, 379] on span "Uber Eats" at bounding box center [1033, 377] width 73 height 16
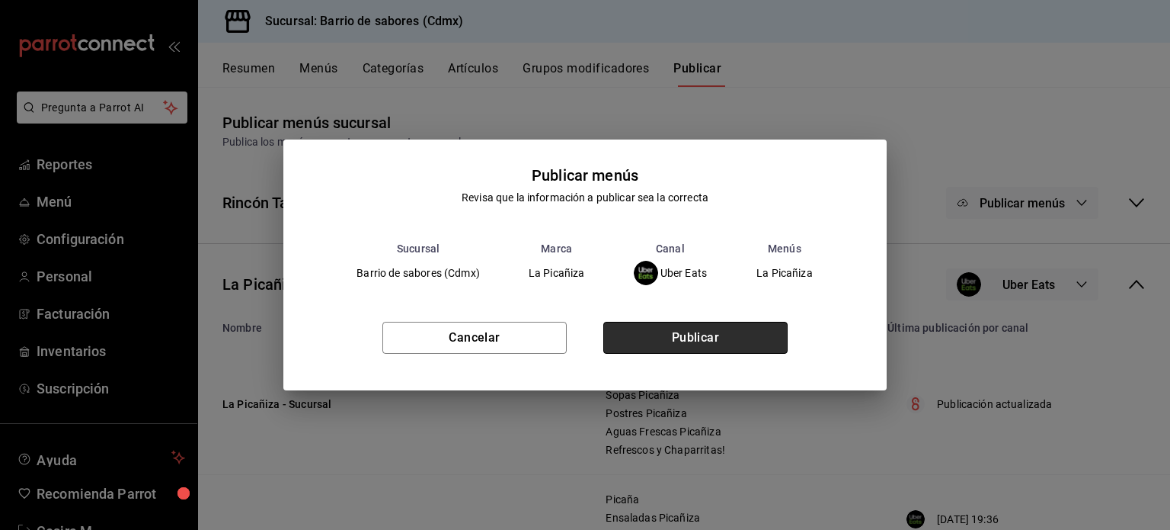
click at [688, 337] on button "Publicar" at bounding box center [695, 338] width 184 height 32
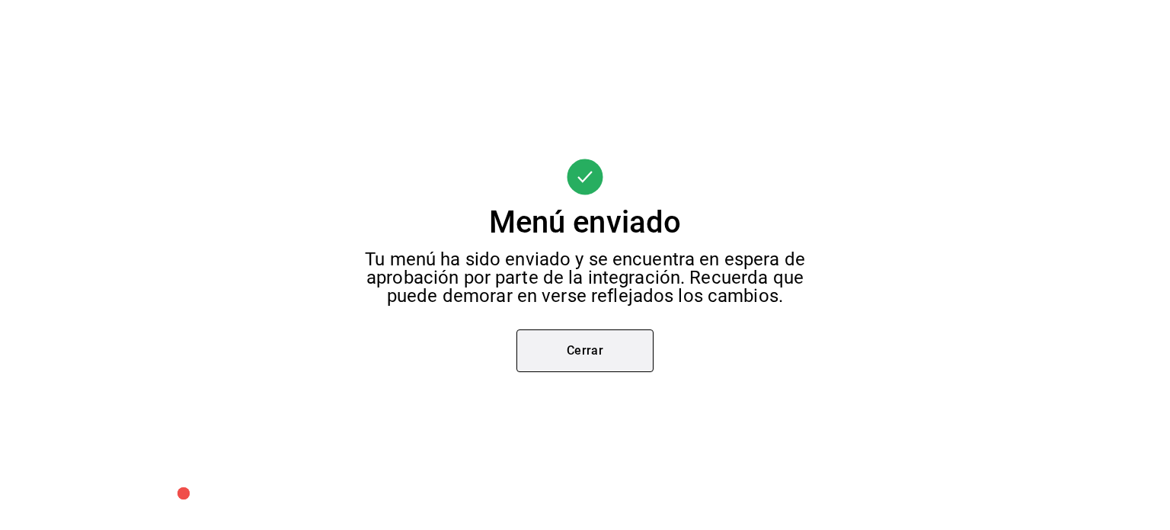
click at [603, 361] on button "Cerrar" at bounding box center [585, 350] width 137 height 43
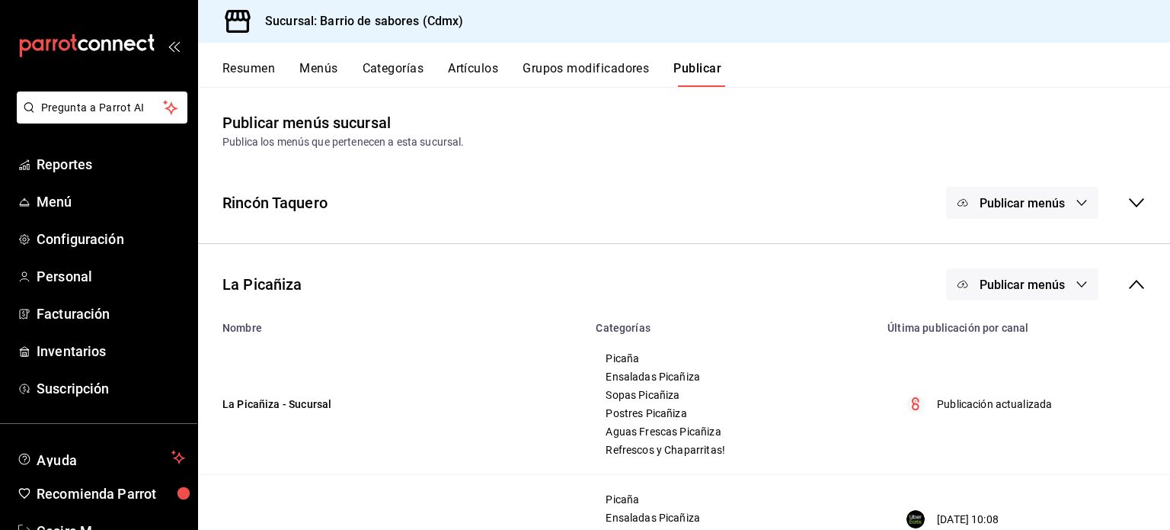
scroll to position [152, 0]
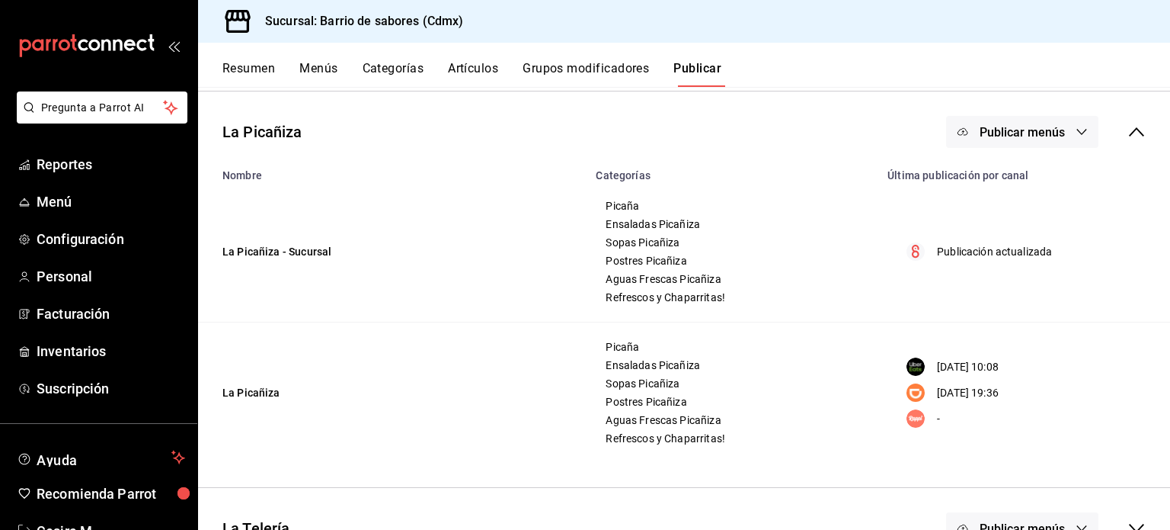
click at [1021, 150] on div "La Picañiza Publicar menús" at bounding box center [684, 132] width 972 height 56
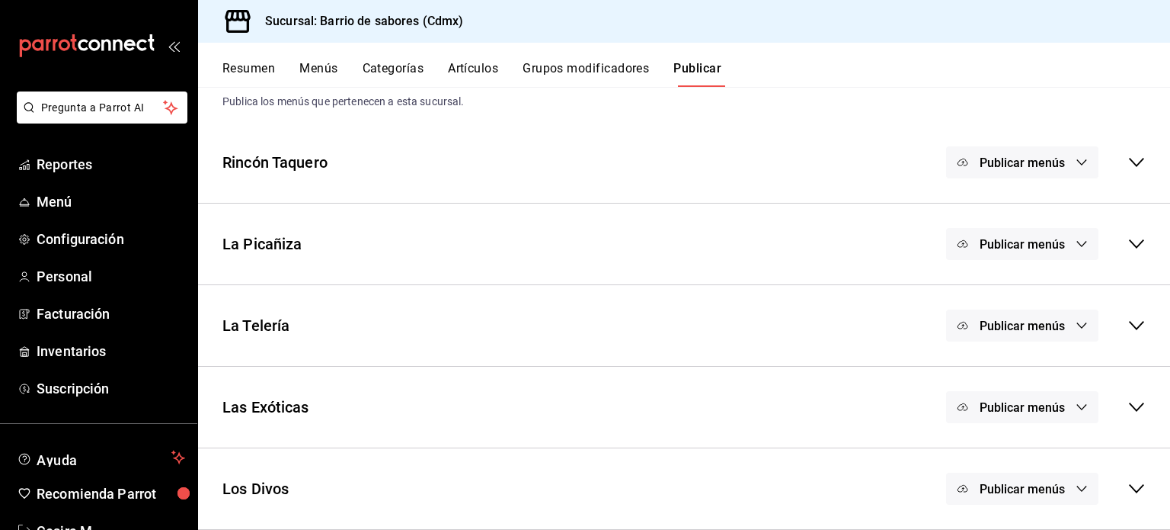
scroll to position [40, 0]
click at [992, 255] on button "Publicar menús" at bounding box center [1022, 245] width 152 height 32
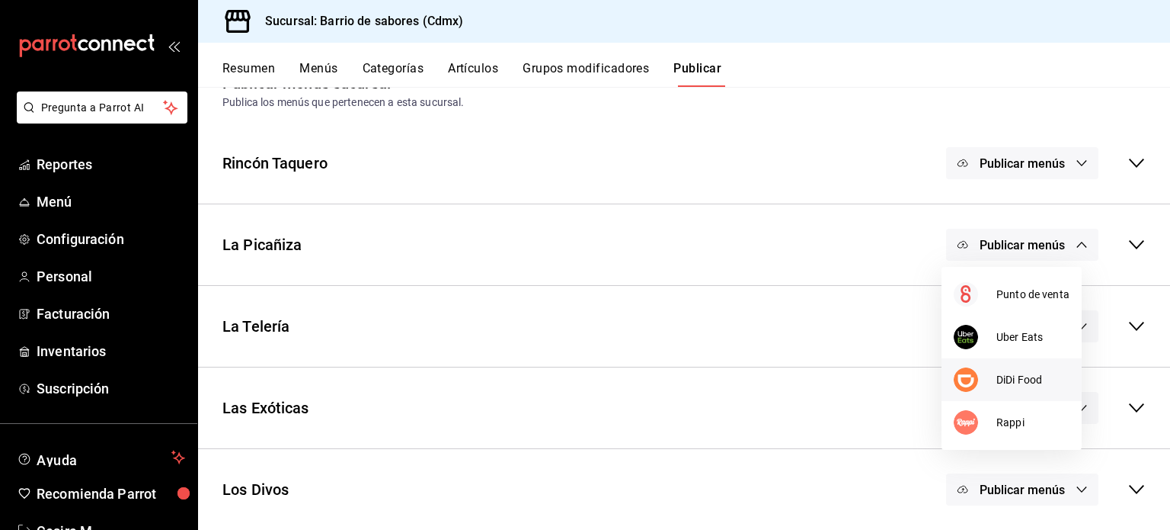
click at [974, 379] on img at bounding box center [966, 379] width 24 height 24
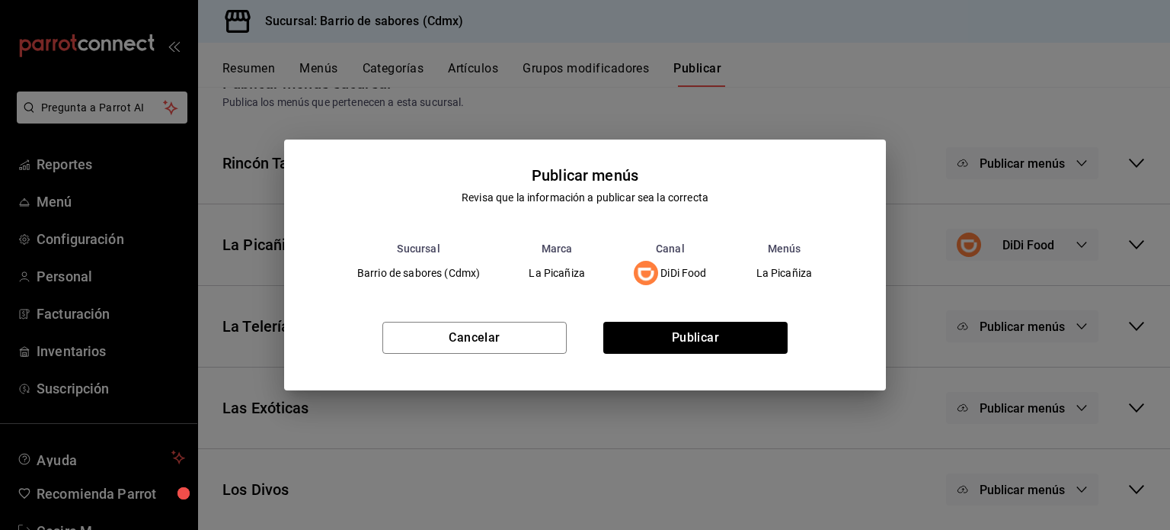
click at [766, 357] on div "Cancelar Publicar" at bounding box center [585, 343] width 602 height 93
click at [766, 341] on button "Publicar" at bounding box center [695, 338] width 184 height 32
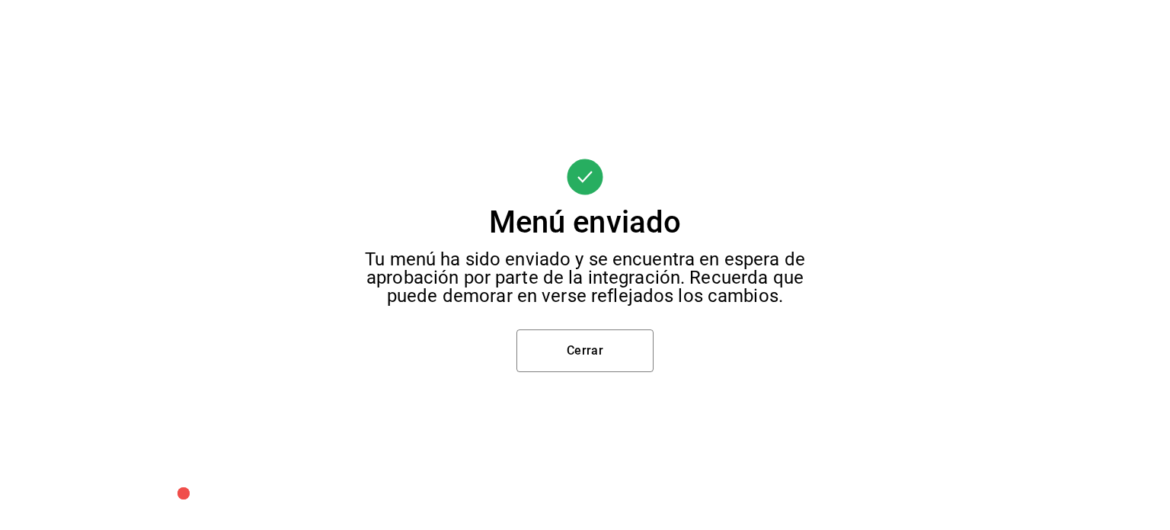
scroll to position [0, 0]
click at [603, 346] on button "Cerrar" at bounding box center [585, 350] width 137 height 43
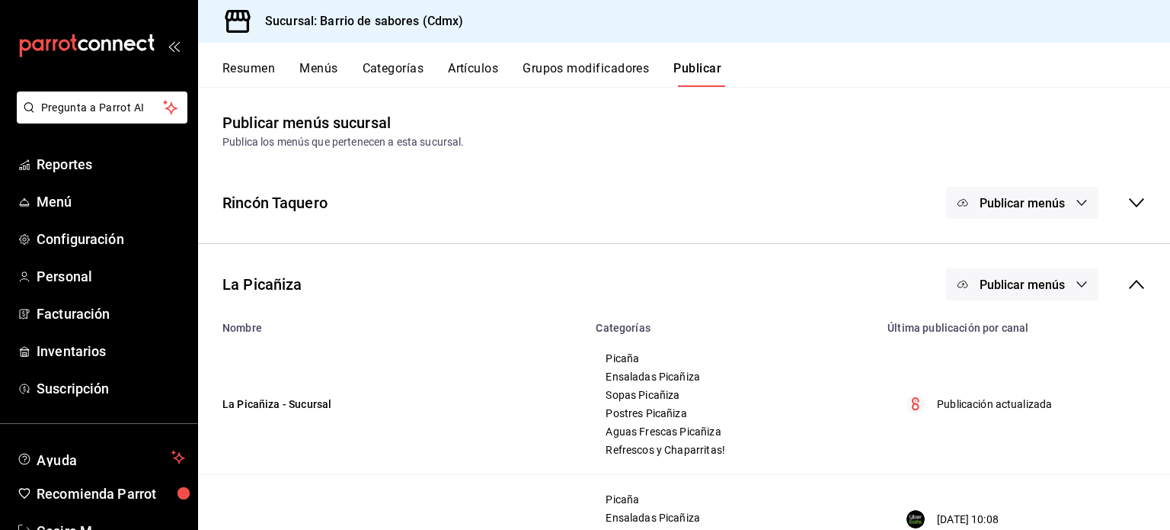
click at [1109, 290] on div "Publicar menús" at bounding box center [1046, 284] width 200 height 32
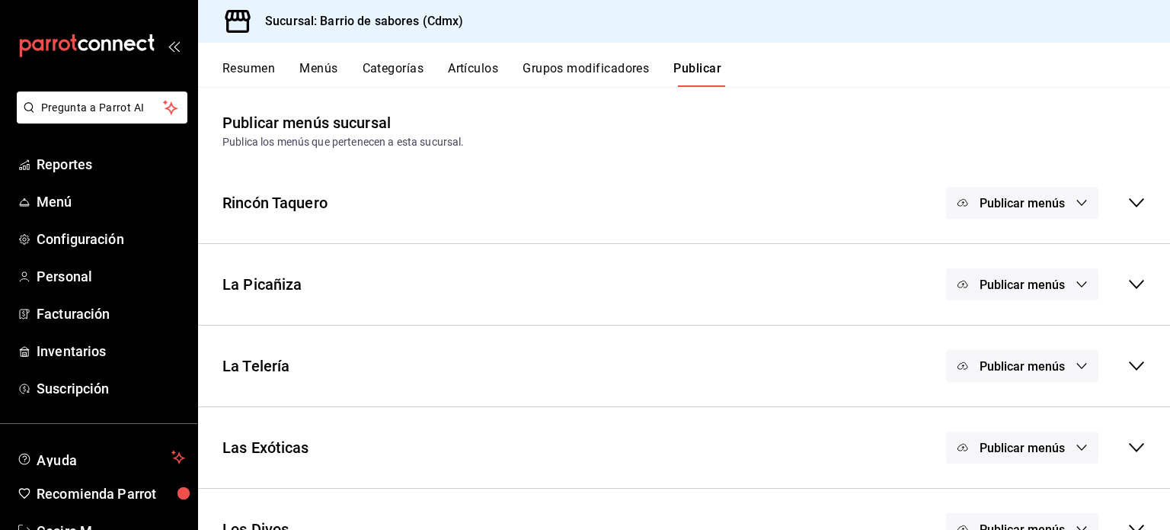
click at [1028, 359] on span "Publicar menús" at bounding box center [1022, 366] width 85 height 14
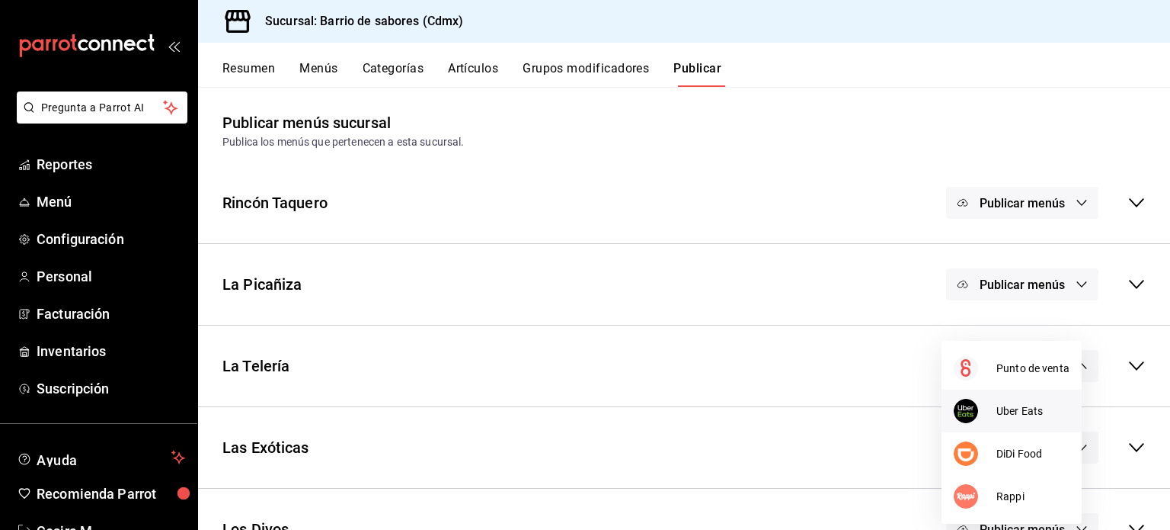
click at [987, 418] on div at bounding box center [975, 410] width 43 height 24
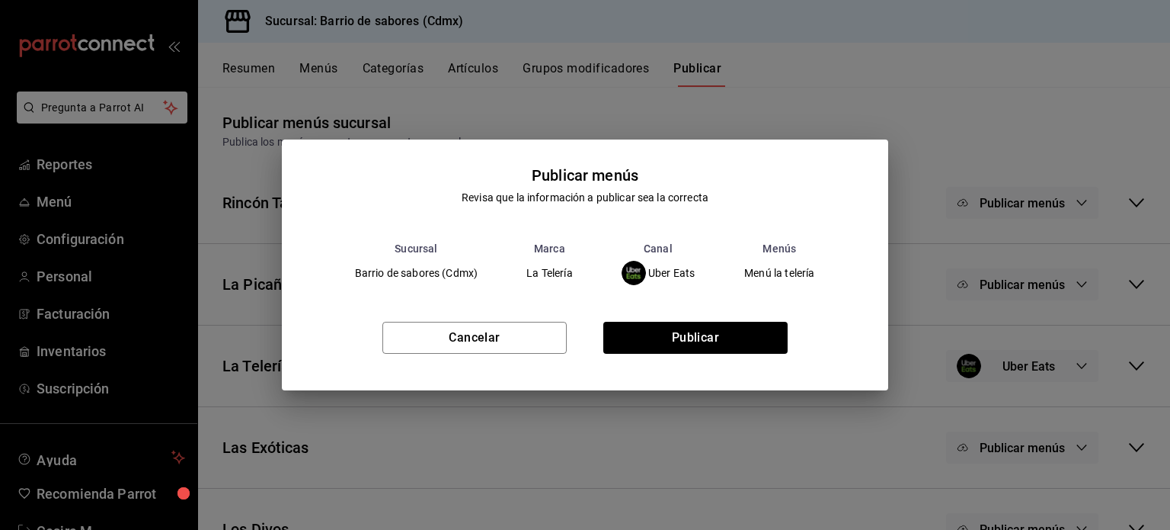
click at [670, 362] on div "Cancelar Publicar" at bounding box center [585, 343] width 607 height 93
click at [670, 338] on button "Publicar" at bounding box center [695, 338] width 184 height 32
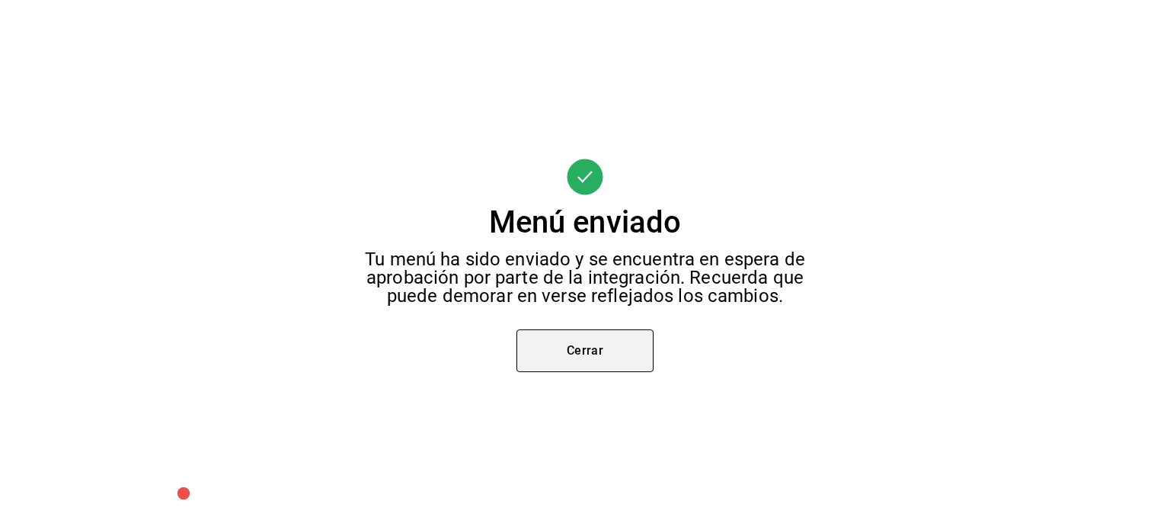
scroll to position [79, 0]
click at [609, 359] on button "Cerrar" at bounding box center [585, 350] width 137 height 43
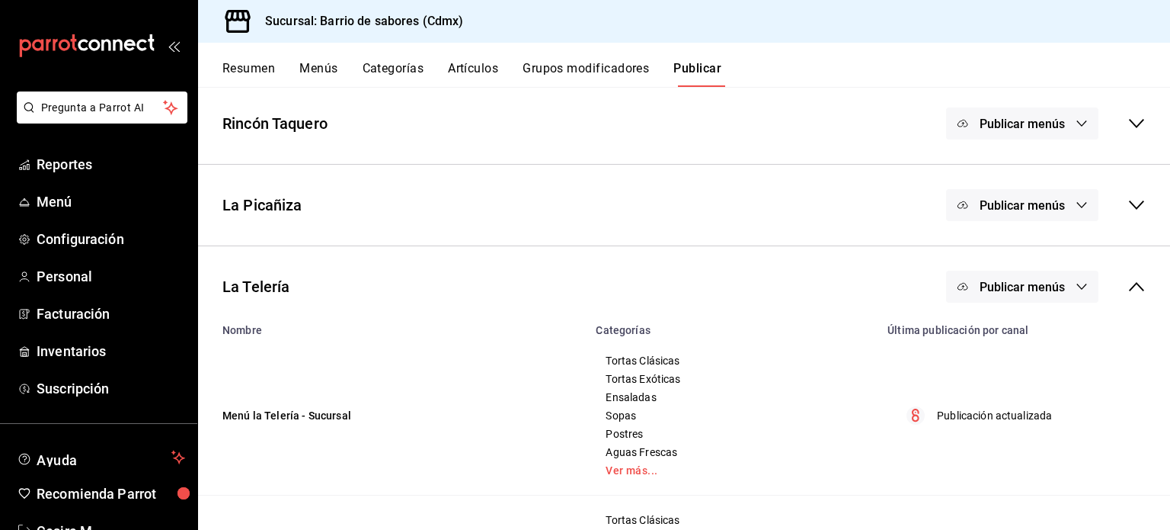
click at [1004, 295] on button "Publicar menús" at bounding box center [1022, 286] width 152 height 32
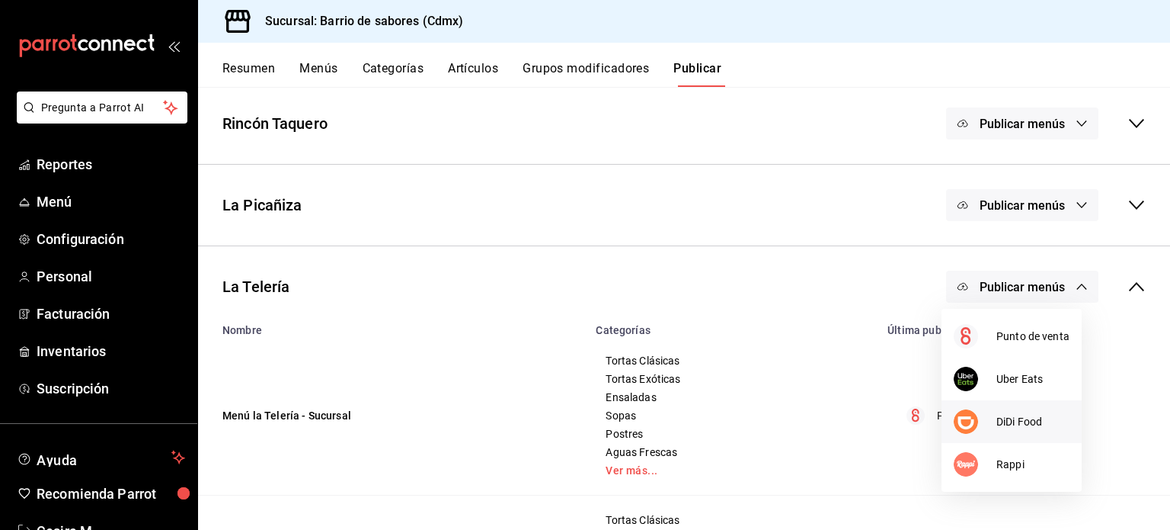
click at [981, 429] on div at bounding box center [975, 421] width 43 height 24
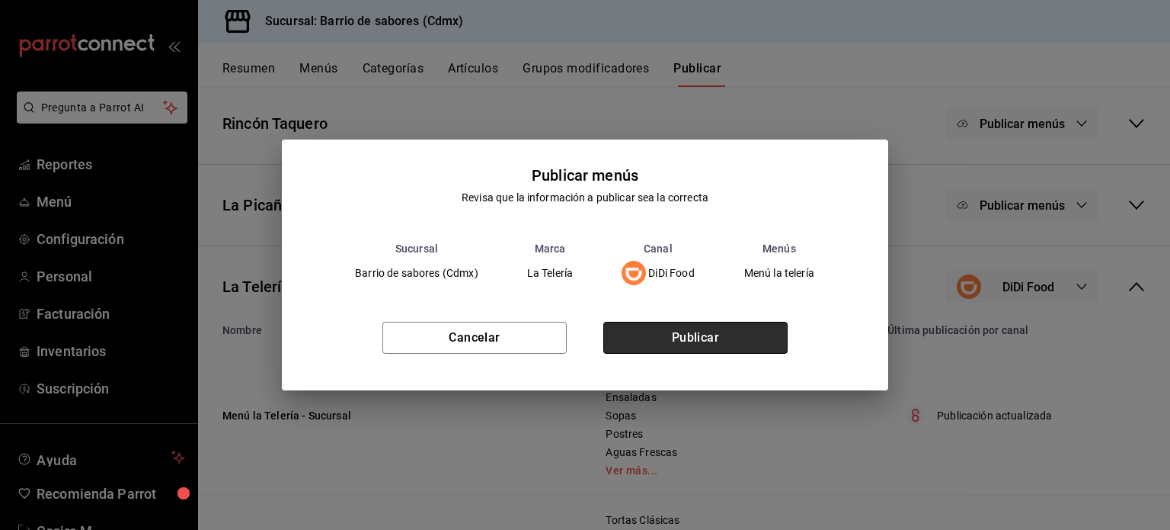
click at [765, 344] on button "Publicar" at bounding box center [695, 338] width 184 height 32
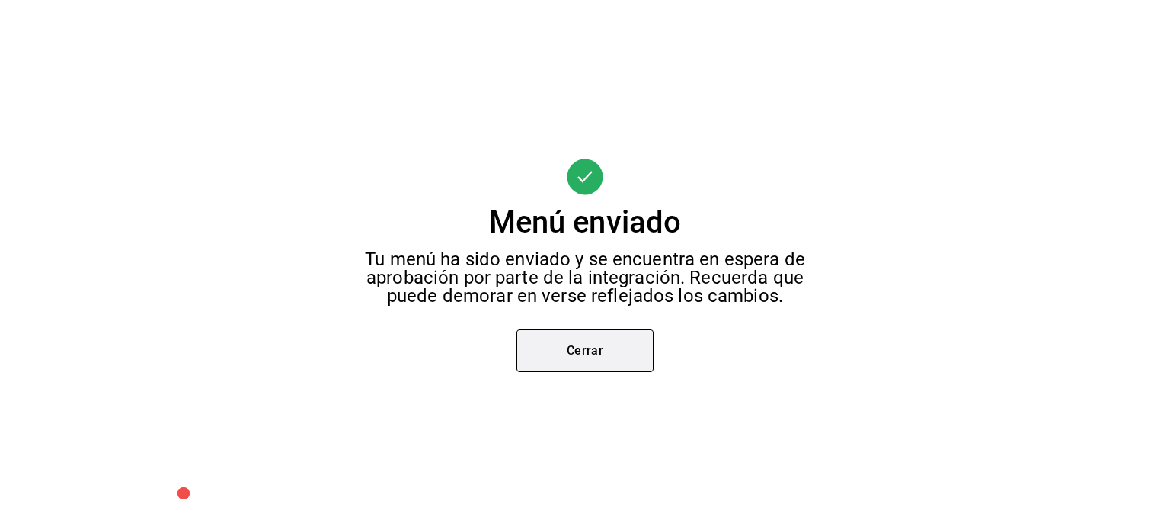
click at [648, 354] on button "Cerrar" at bounding box center [585, 350] width 137 height 43
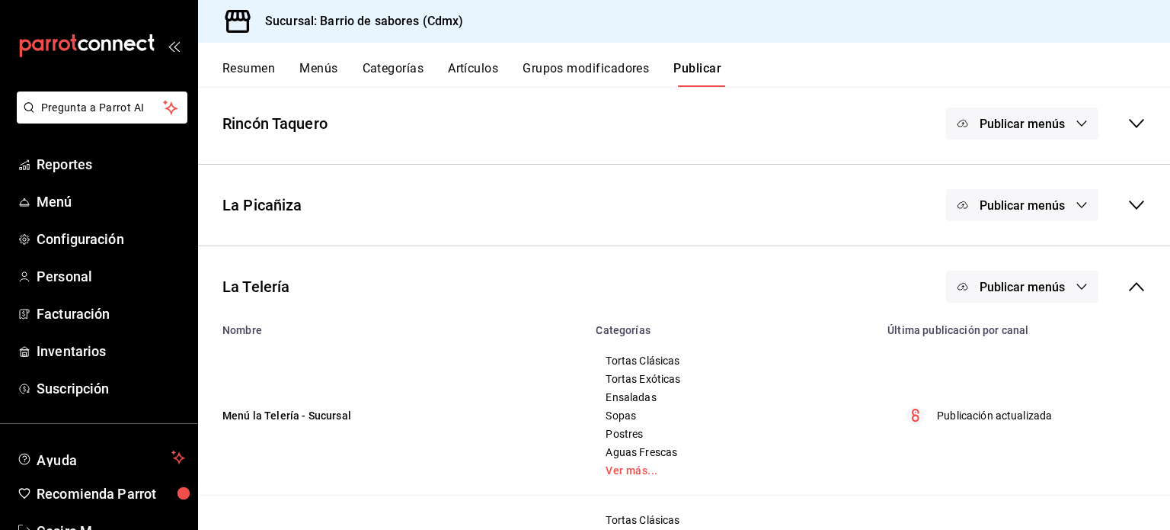
click at [946, 280] on button "Publicar menús" at bounding box center [1022, 286] width 152 height 32
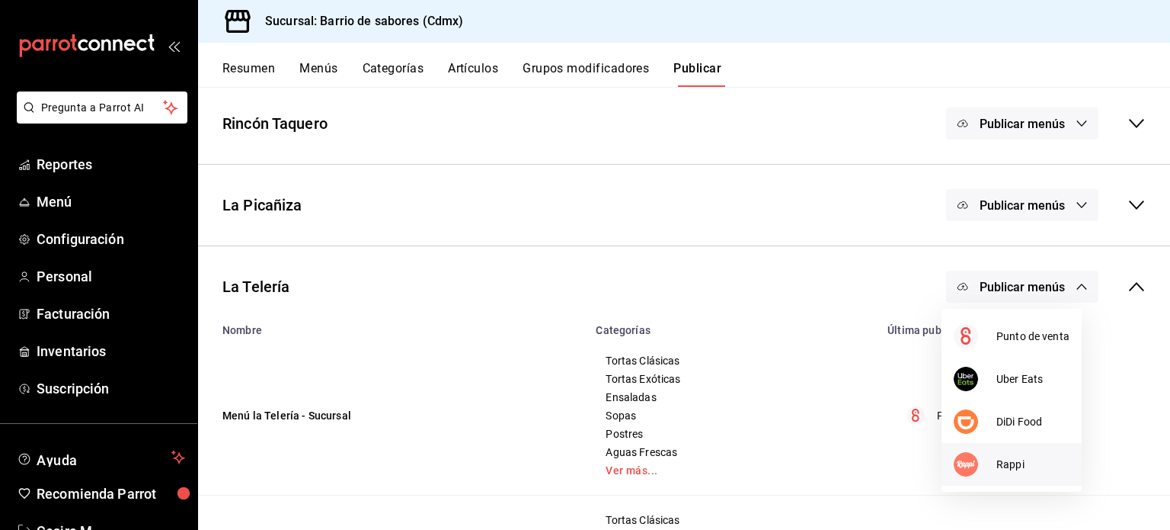
click at [997, 462] on span "Rappi" at bounding box center [1033, 464] width 73 height 16
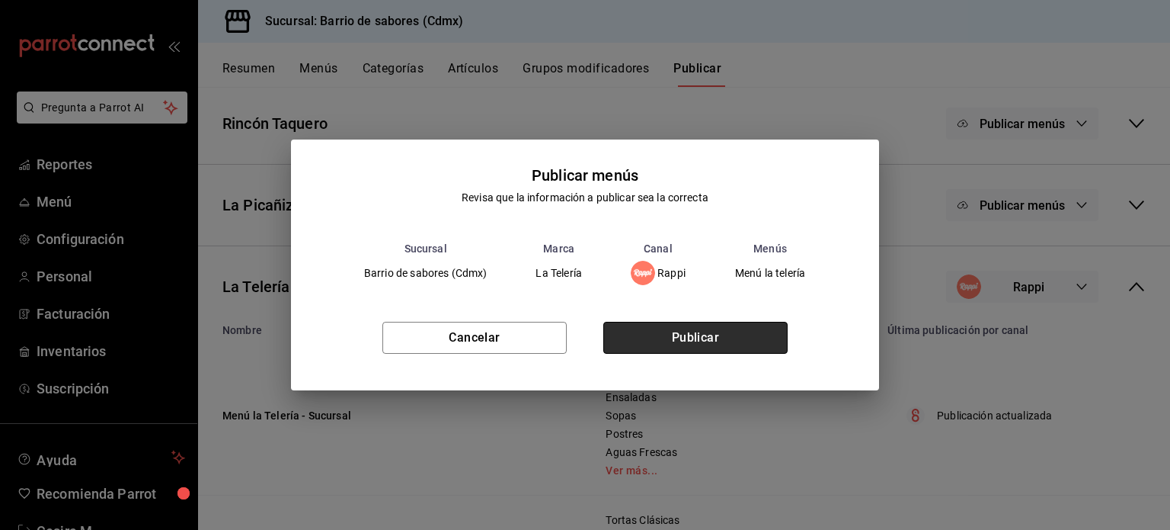
click at [761, 331] on button "Publicar" at bounding box center [695, 338] width 184 height 32
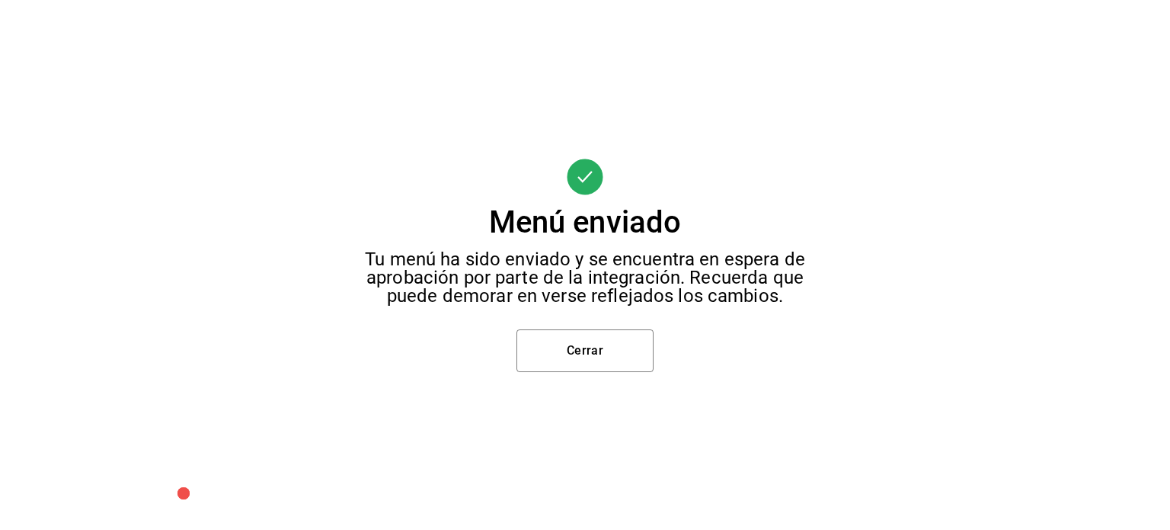
click at [658, 364] on div "Menú enviado Tu menú ha sido enviado y se encuentra en espera de aprobación por…" at bounding box center [585, 265] width 1170 height 530
click at [626, 356] on button "Cerrar" at bounding box center [585, 350] width 137 height 43
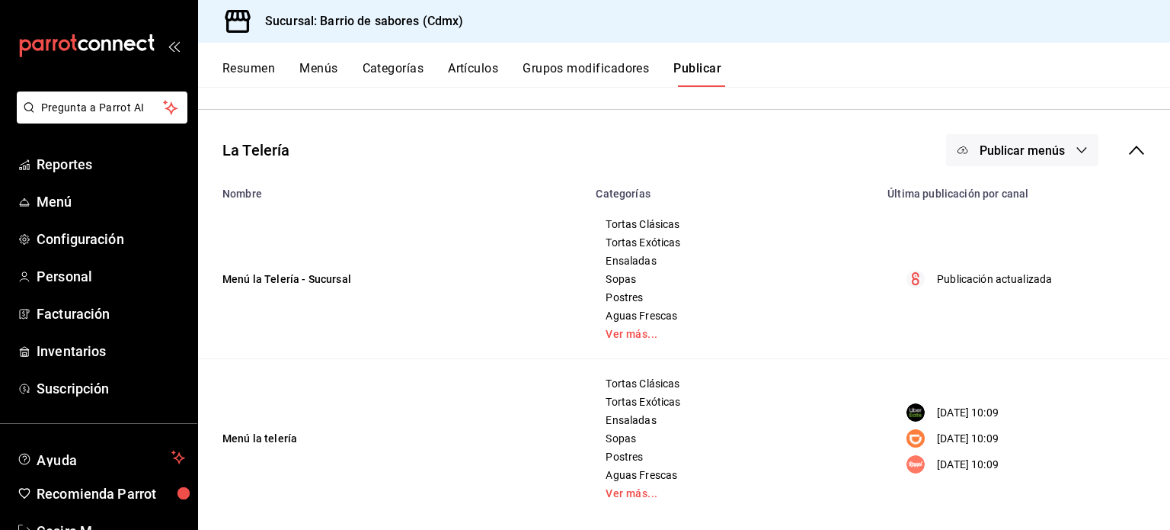
scroll to position [232, 0]
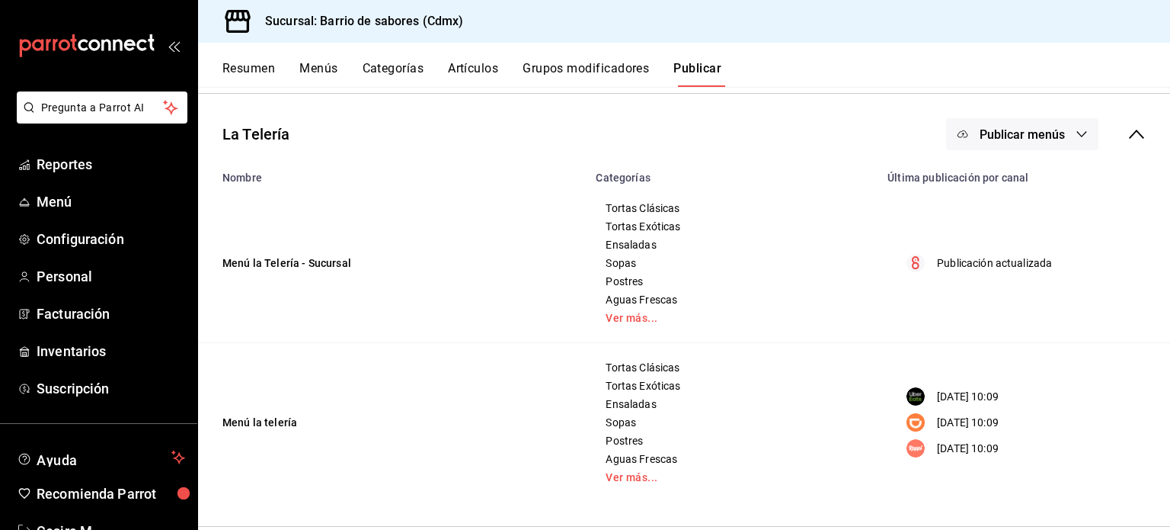
click at [1112, 141] on div "Publicar menús" at bounding box center [1046, 134] width 200 height 32
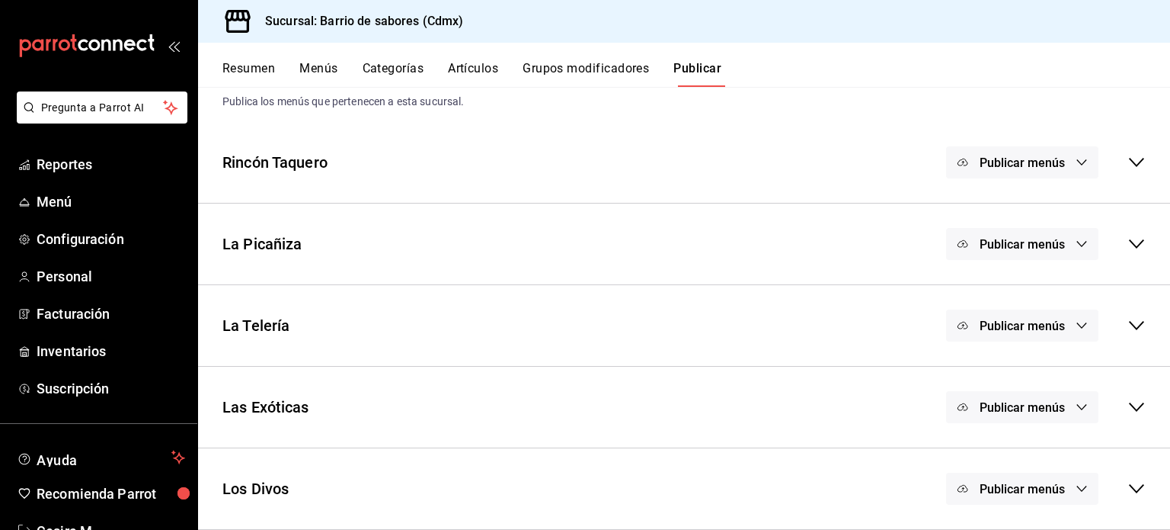
scroll to position [40, 0]
click at [1043, 406] on span "Publicar menús" at bounding box center [1022, 408] width 85 height 14
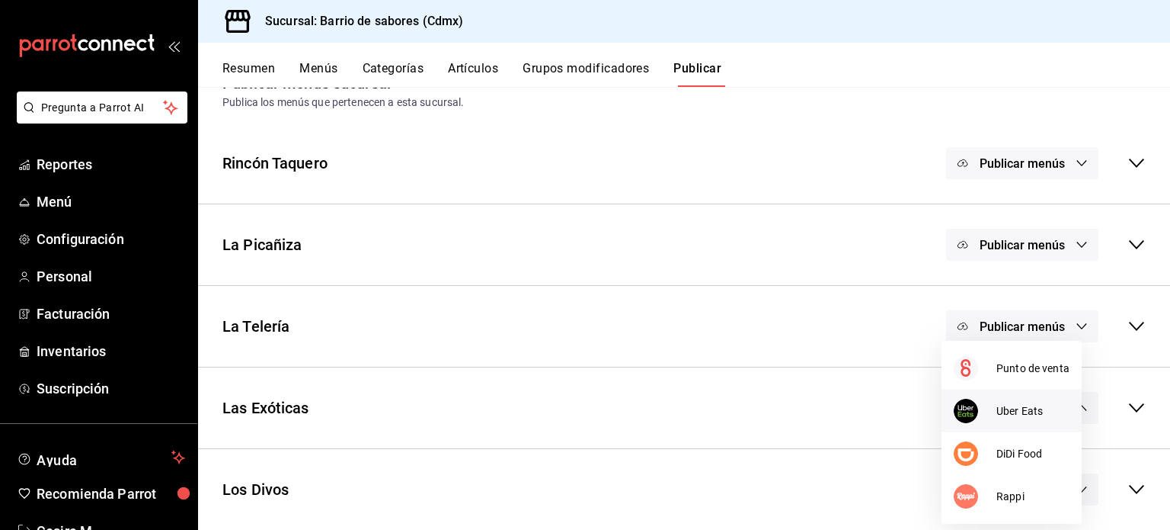
click at [1004, 410] on span "Uber Eats" at bounding box center [1033, 411] width 73 height 16
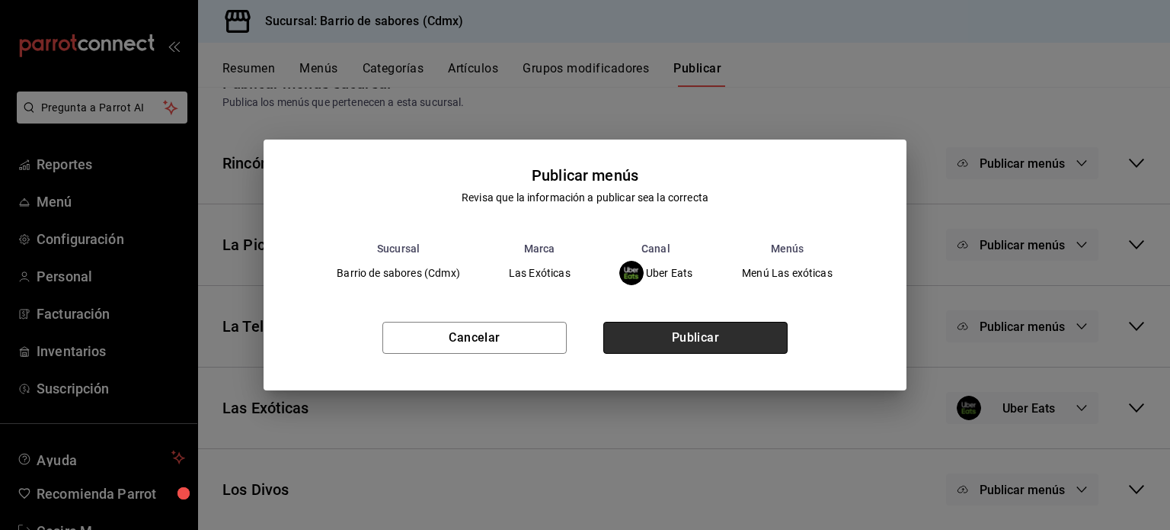
click at [725, 338] on button "Publicar" at bounding box center [695, 338] width 184 height 32
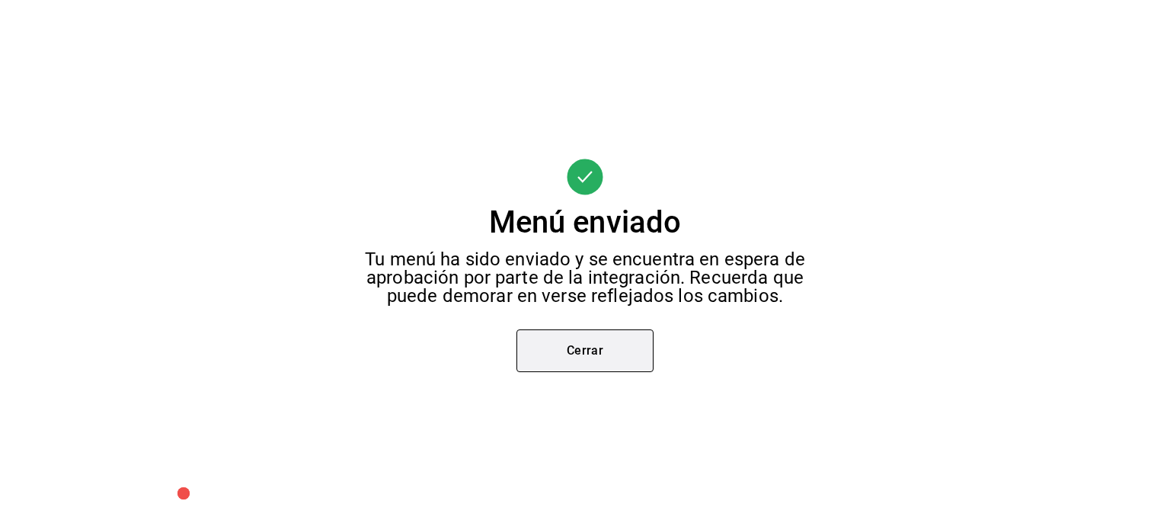
scroll to position [161, 0]
click at [653, 368] on button "Cerrar" at bounding box center [585, 350] width 137 height 43
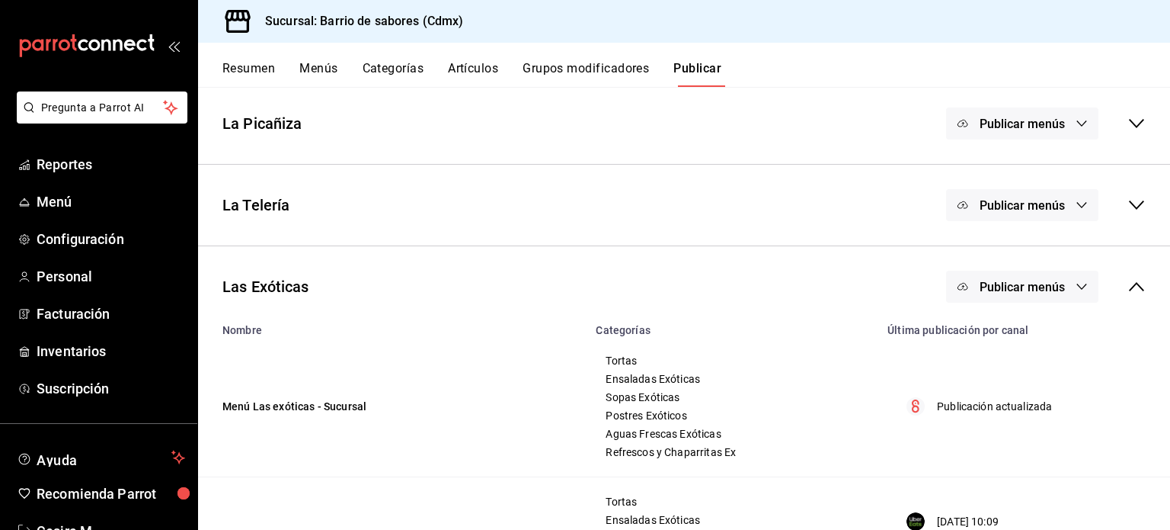
click at [1047, 292] on span "Publicar menús" at bounding box center [1022, 287] width 85 height 14
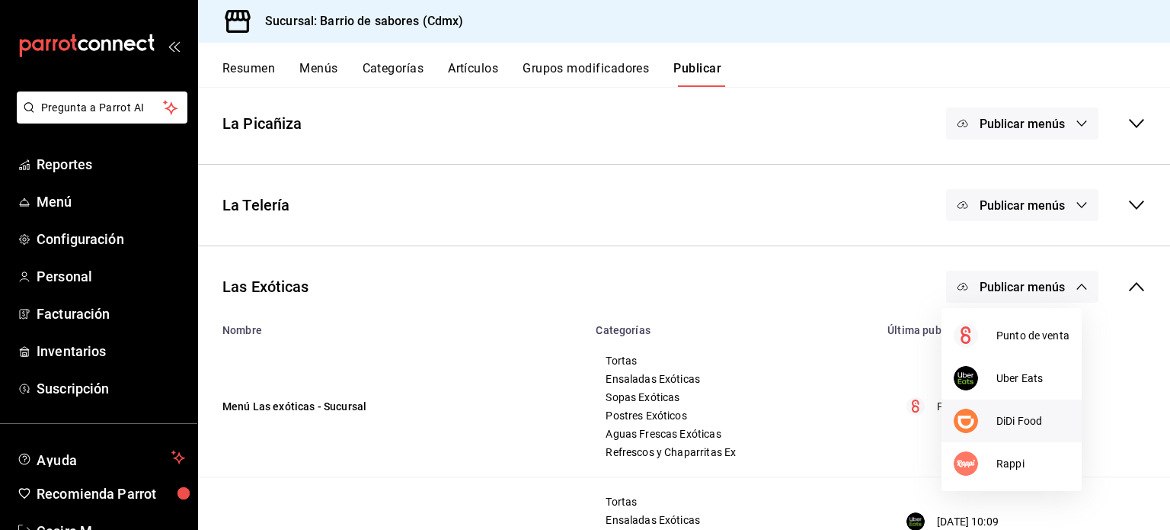
click at [1022, 427] on span "DiDi Food" at bounding box center [1033, 421] width 73 height 16
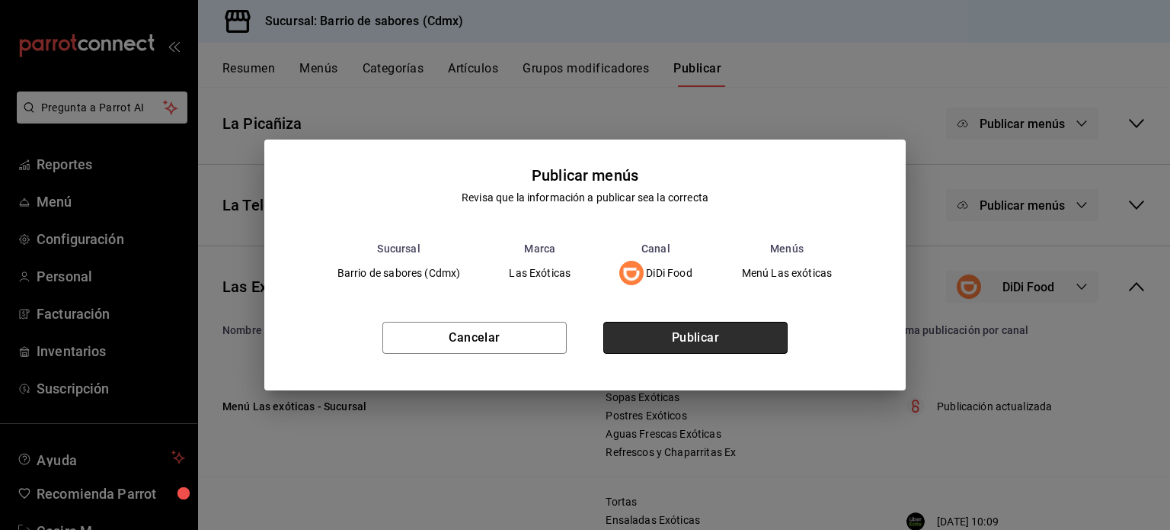
click at [779, 340] on button "Publicar" at bounding box center [695, 338] width 184 height 32
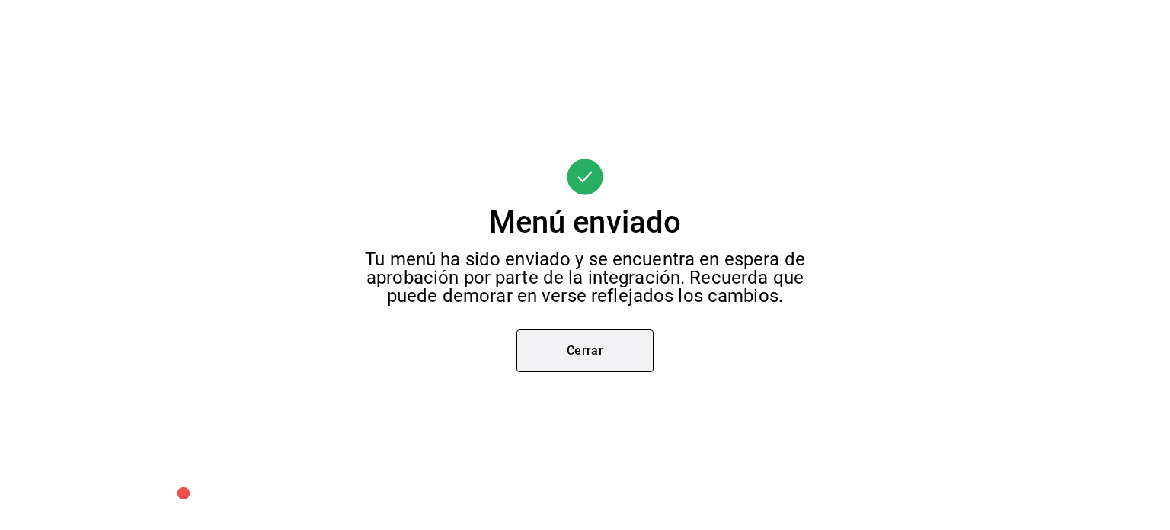
click at [641, 362] on button "Cerrar" at bounding box center [585, 350] width 137 height 43
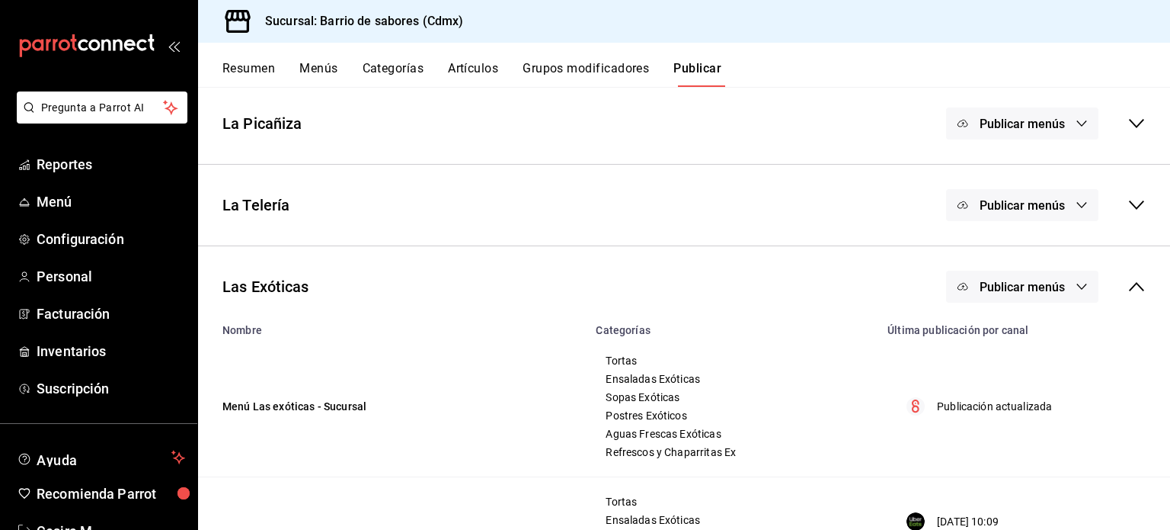
click at [1115, 283] on div "Publicar menús" at bounding box center [1046, 286] width 200 height 32
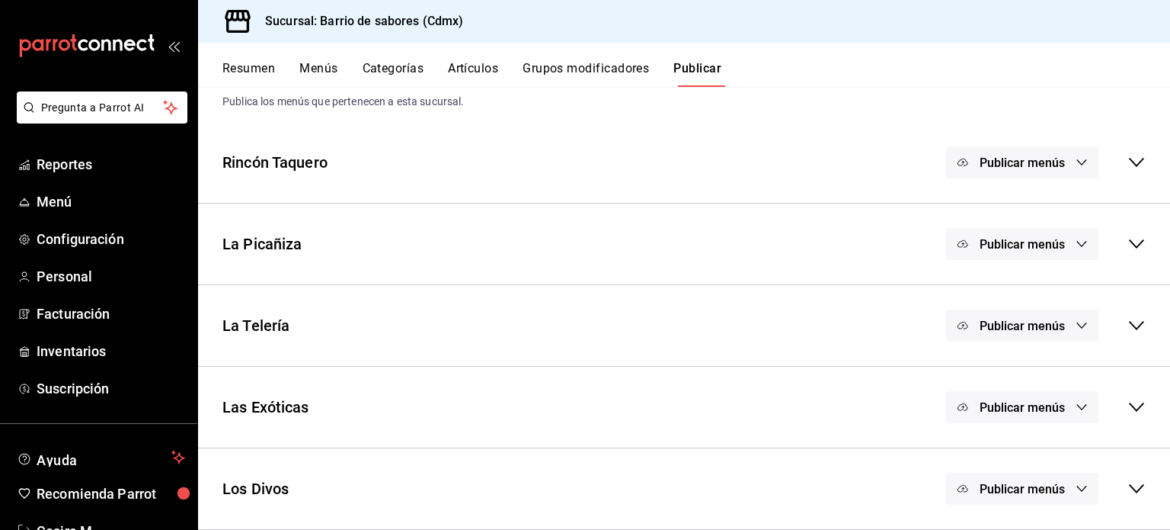
scroll to position [40, 0]
click at [999, 499] on button "Publicar menús" at bounding box center [1022, 489] width 152 height 32
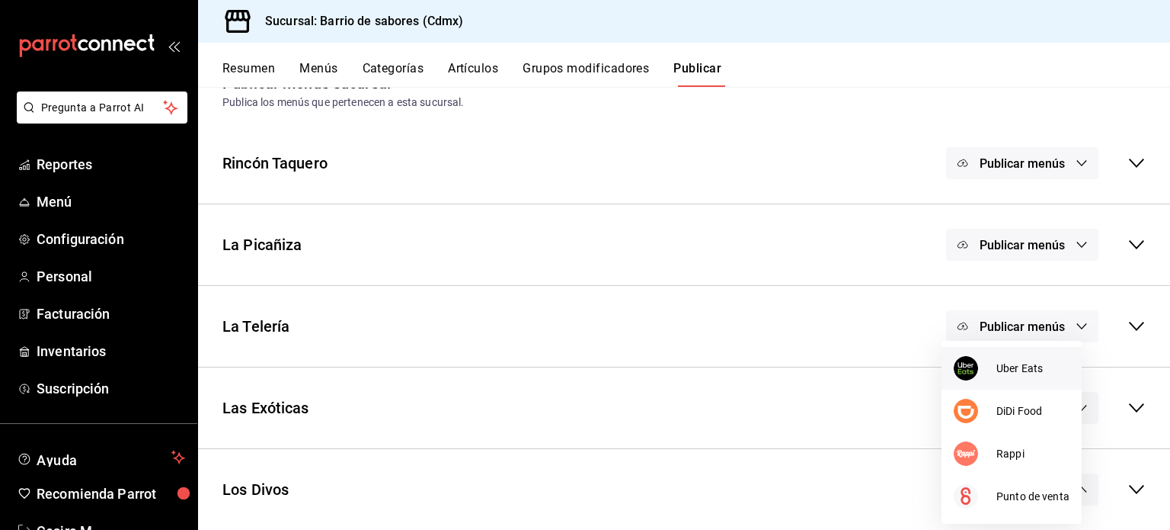
click at [1001, 366] on span "Uber Eats" at bounding box center [1033, 368] width 73 height 16
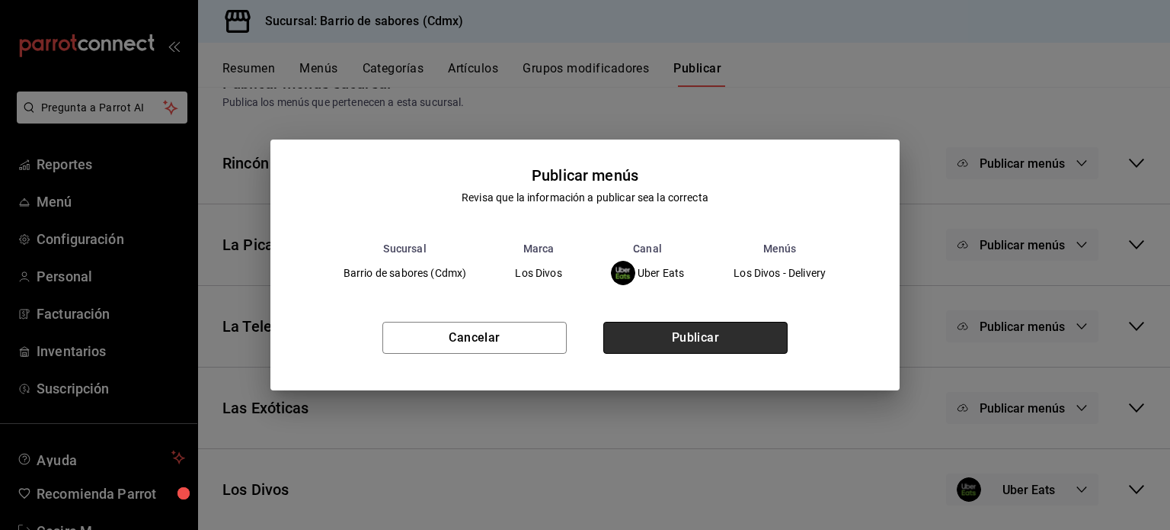
click at [718, 337] on button "Publicar" at bounding box center [695, 338] width 184 height 32
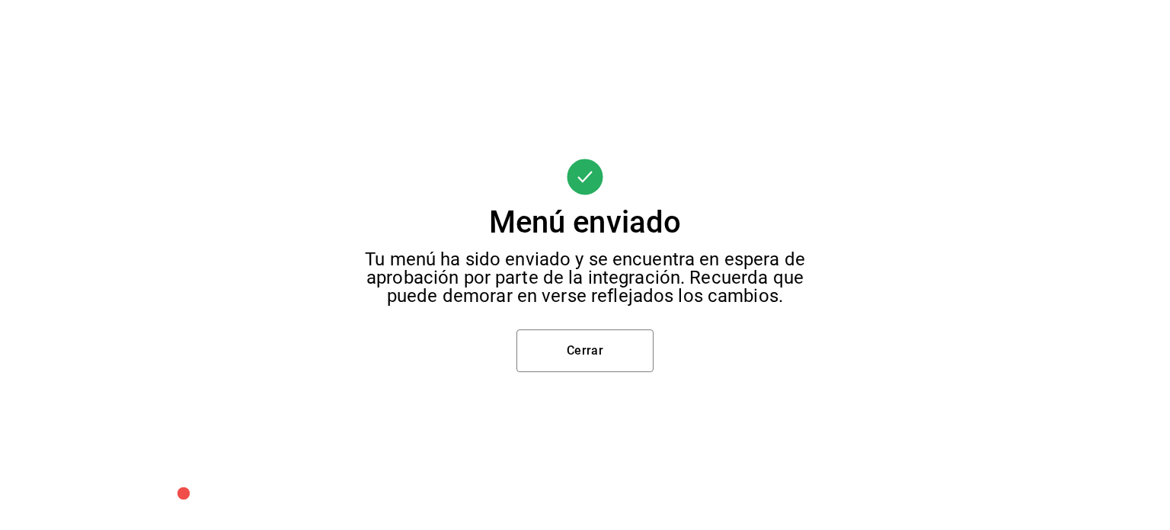
scroll to position [242, 0]
click at [618, 368] on button "Cerrar" at bounding box center [585, 350] width 137 height 43
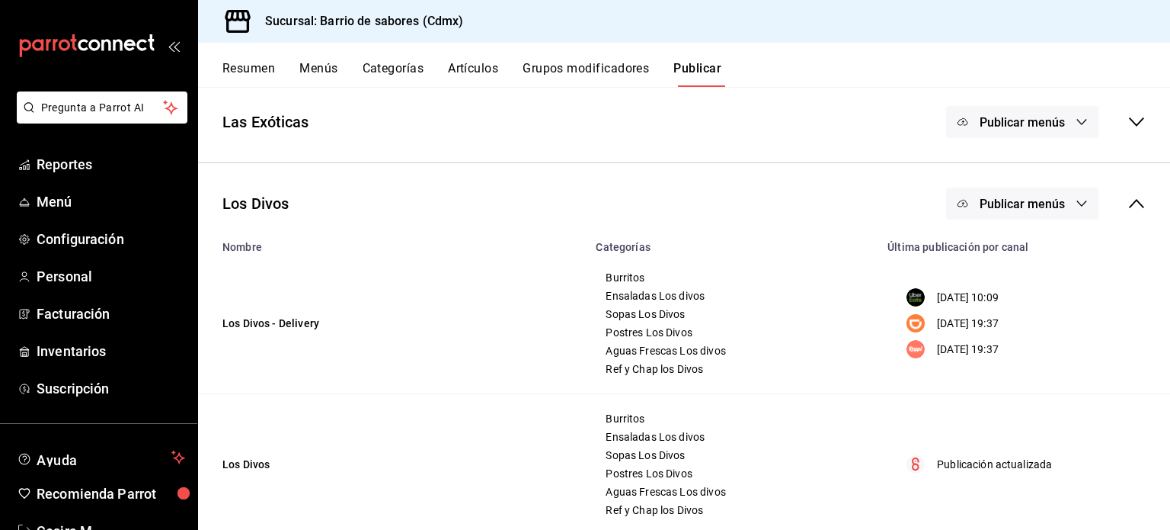
scroll to position [354, 0]
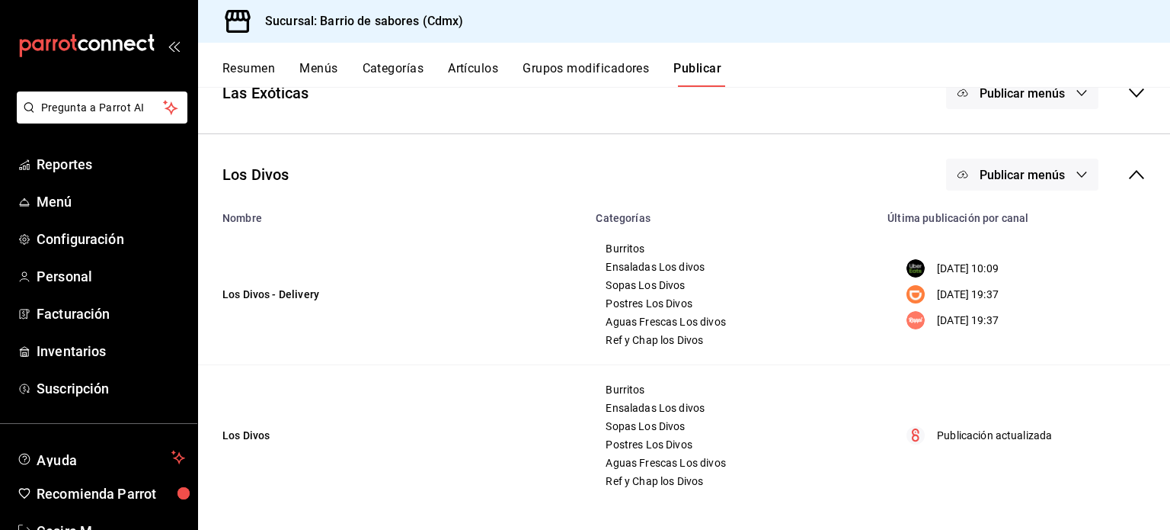
click at [1030, 181] on button "Publicar menús" at bounding box center [1022, 174] width 152 height 32
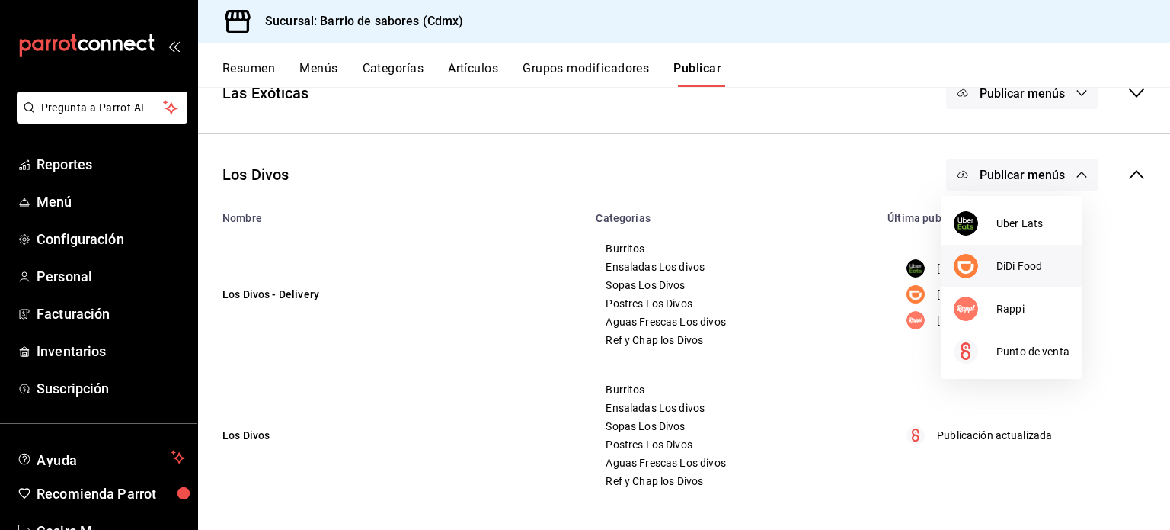
click at [1017, 271] on span "DiDi Food" at bounding box center [1033, 266] width 73 height 16
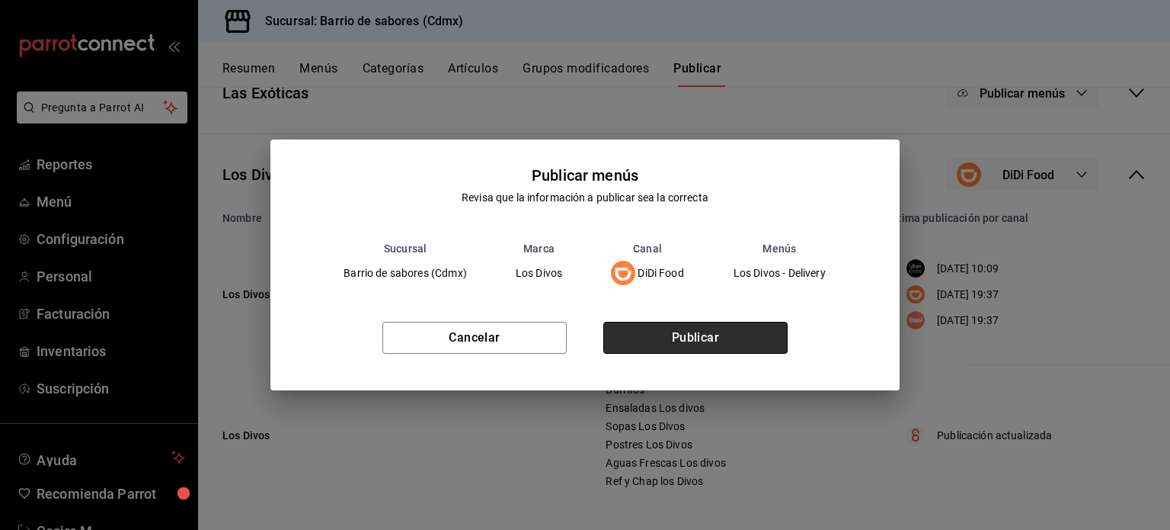
click at [686, 336] on button "Publicar" at bounding box center [695, 338] width 184 height 32
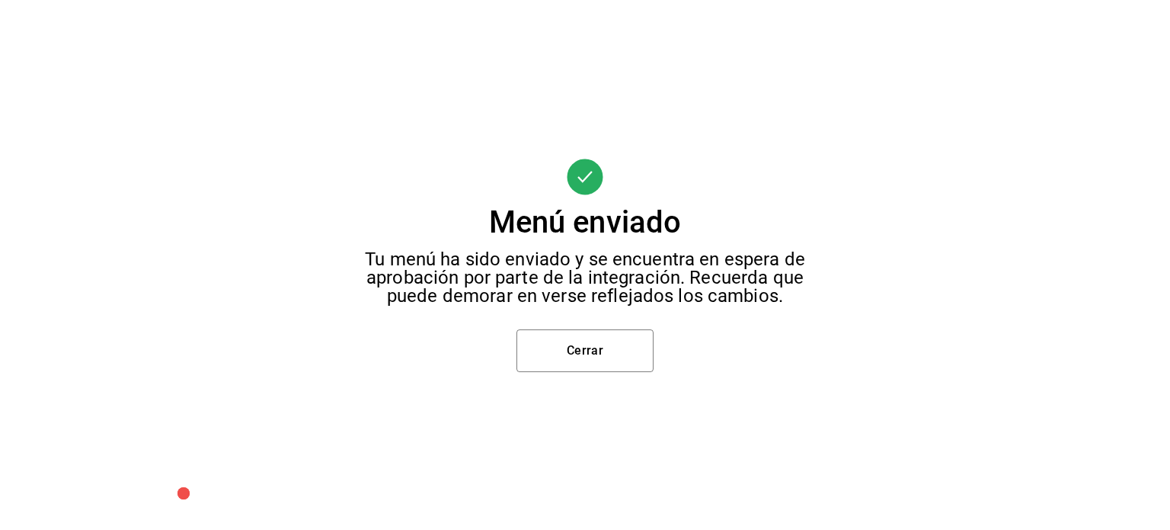
scroll to position [61, 0]
click at [597, 356] on button "Cerrar" at bounding box center [585, 350] width 137 height 43
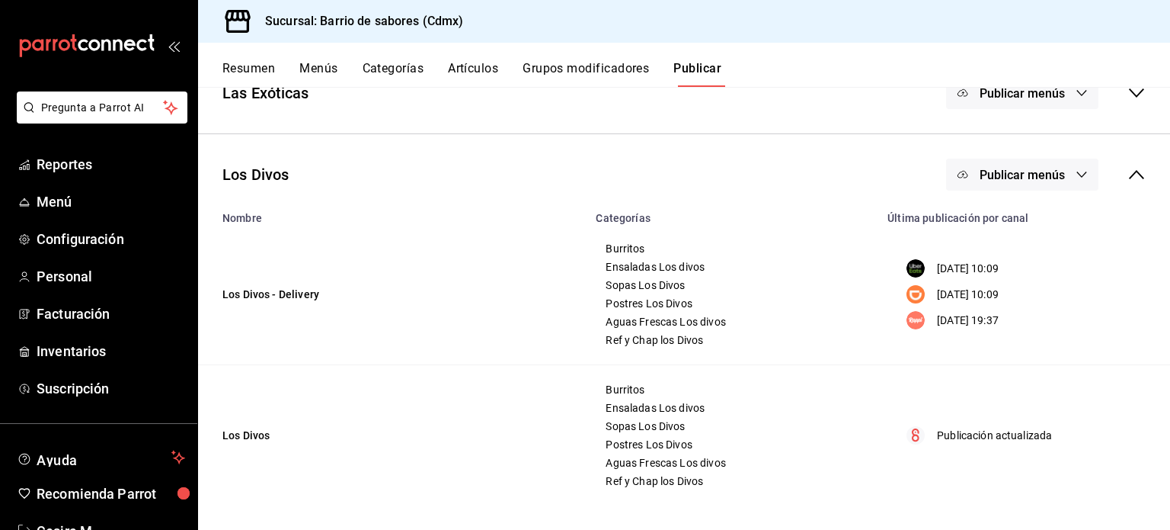
click at [1044, 181] on button "Publicar menús" at bounding box center [1022, 174] width 152 height 32
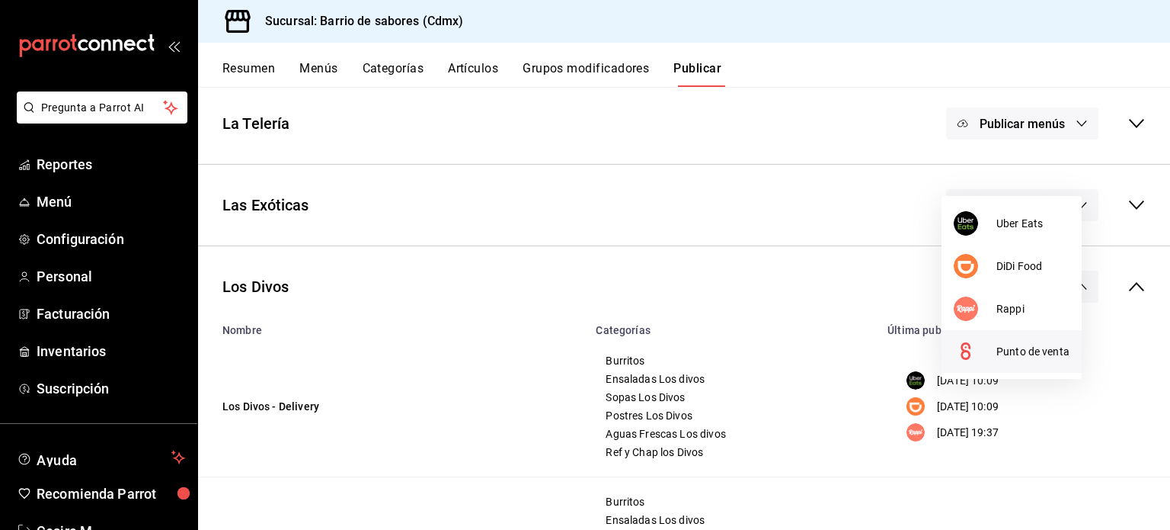
scroll to position [242, 0]
click at [1038, 310] on span "Rappi" at bounding box center [1033, 309] width 73 height 16
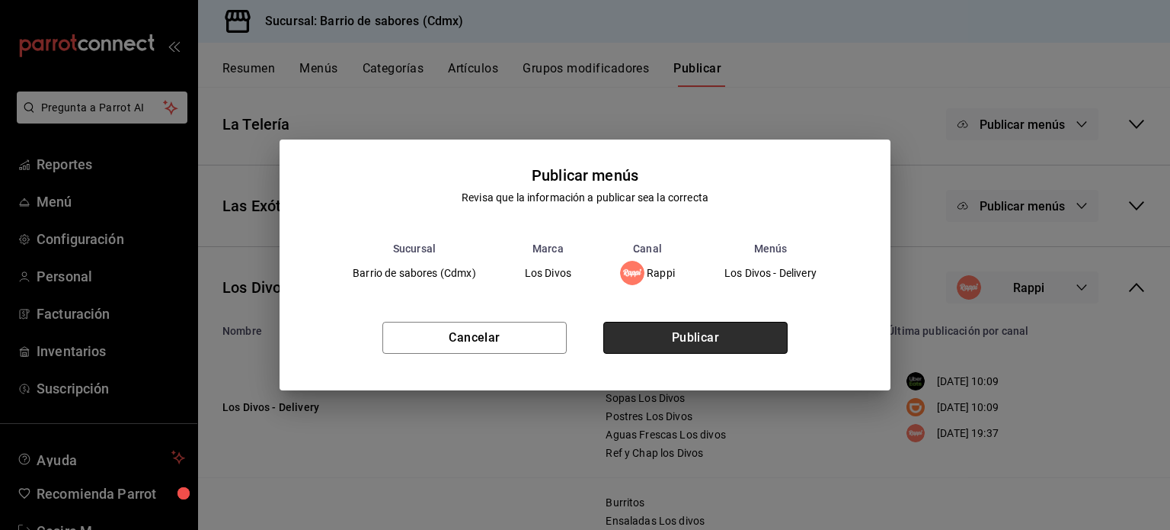
click at [755, 339] on button "Publicar" at bounding box center [695, 338] width 184 height 32
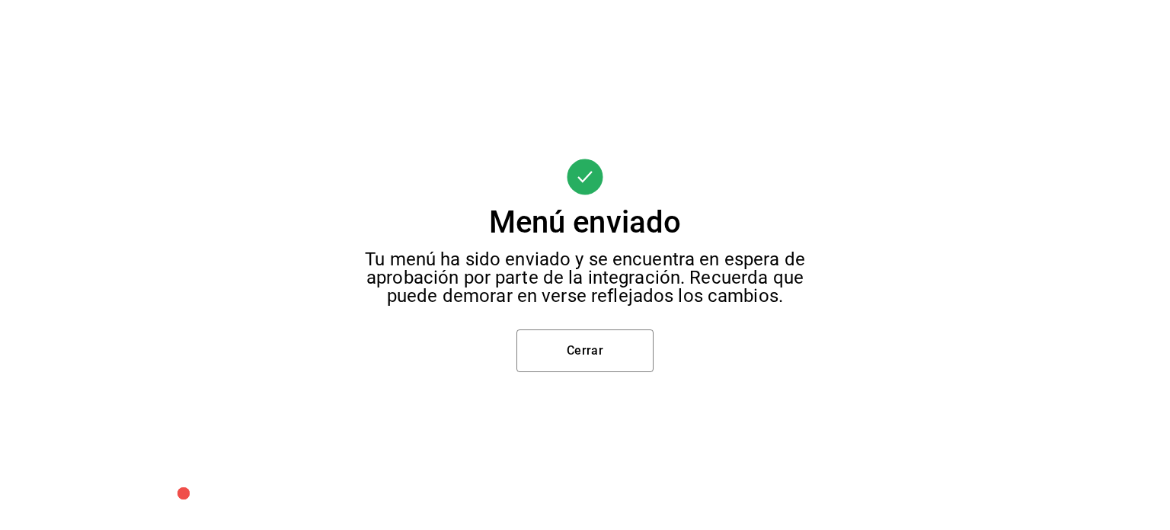
scroll to position [61, 0]
